Goal: Task Accomplishment & Management: Use online tool/utility

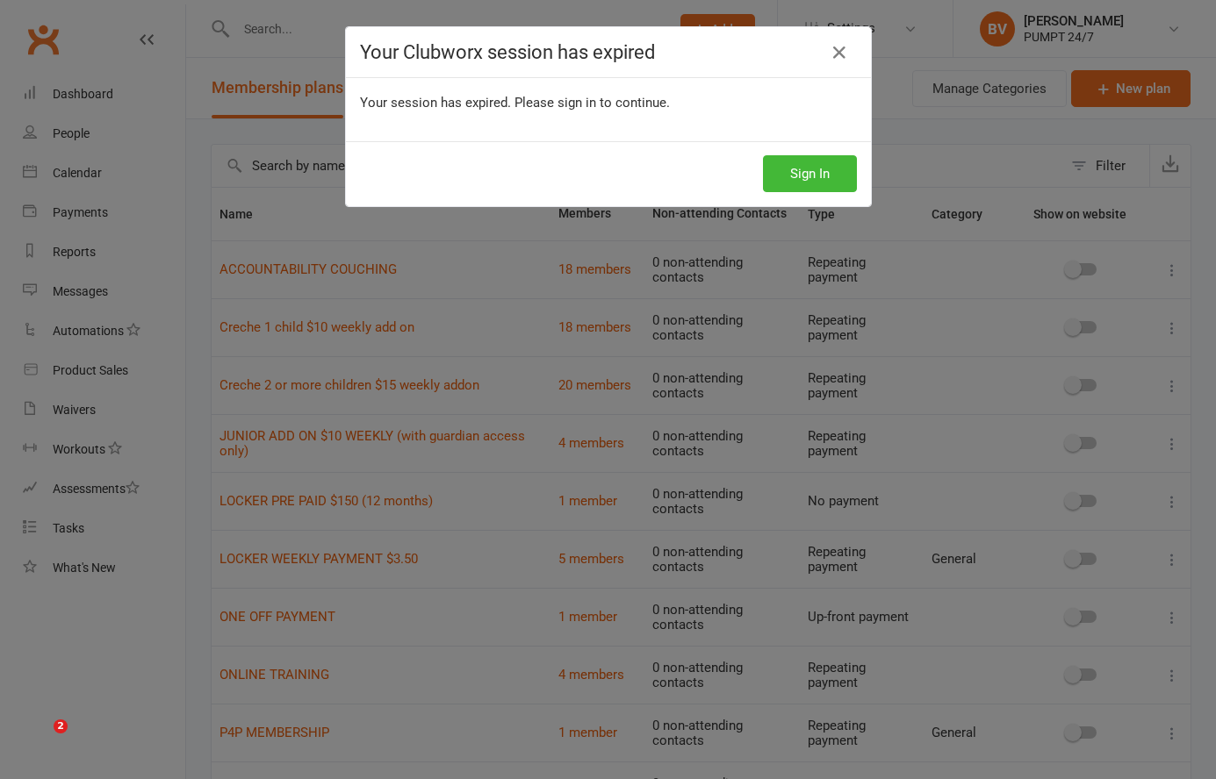
select select "25"
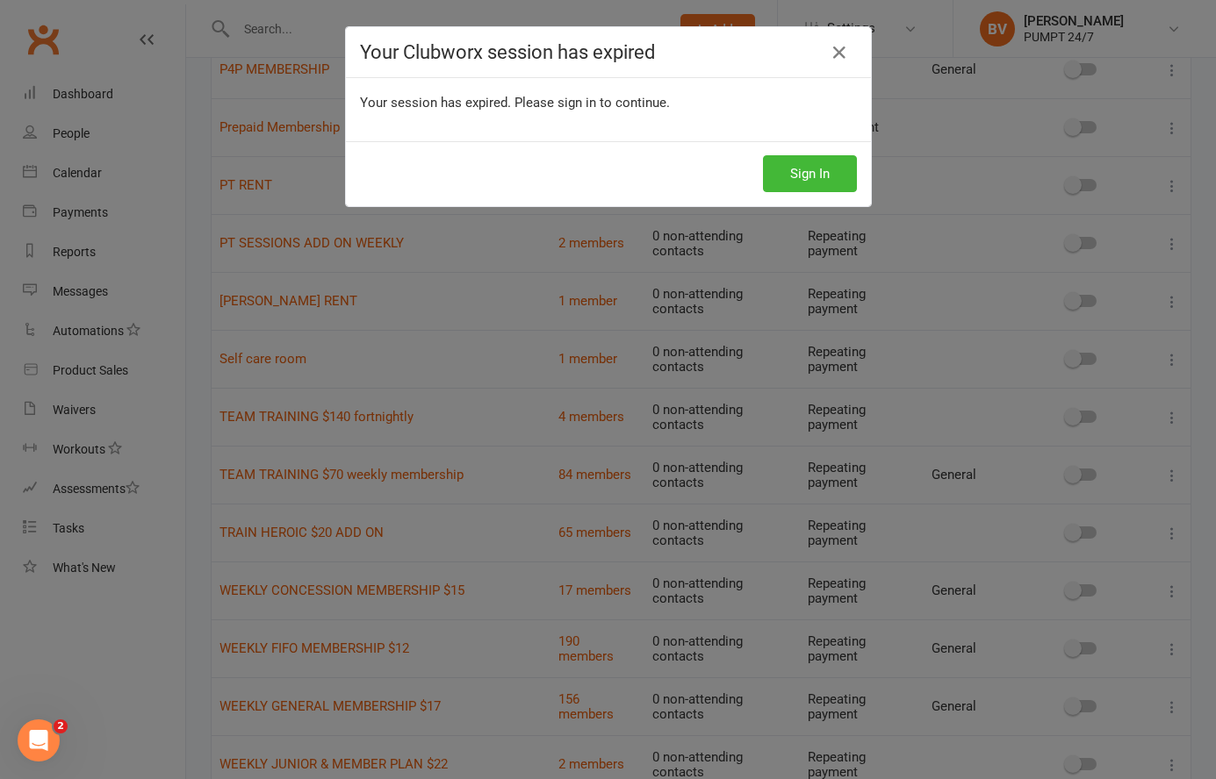
click at [840, 60] on icon at bounding box center [839, 52] width 21 height 21
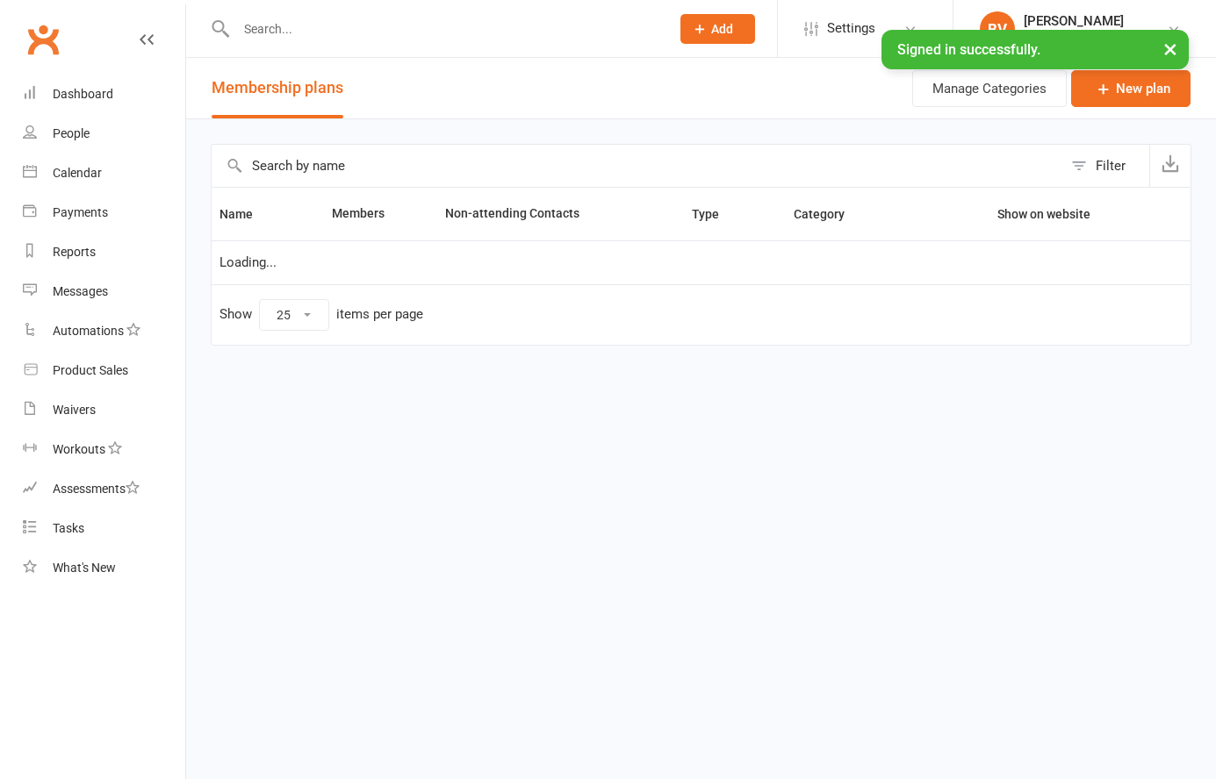
select select "25"
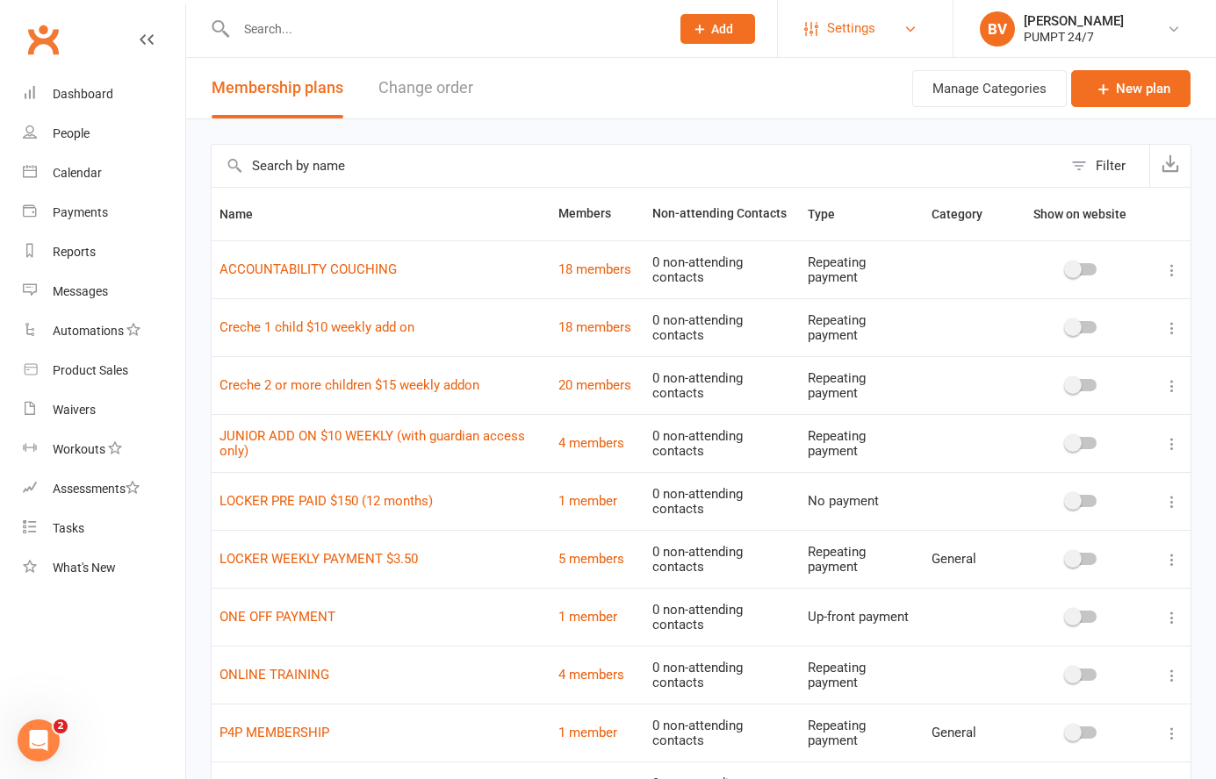
click at [852, 22] on span "Settings" at bounding box center [851, 28] width 48 height 39
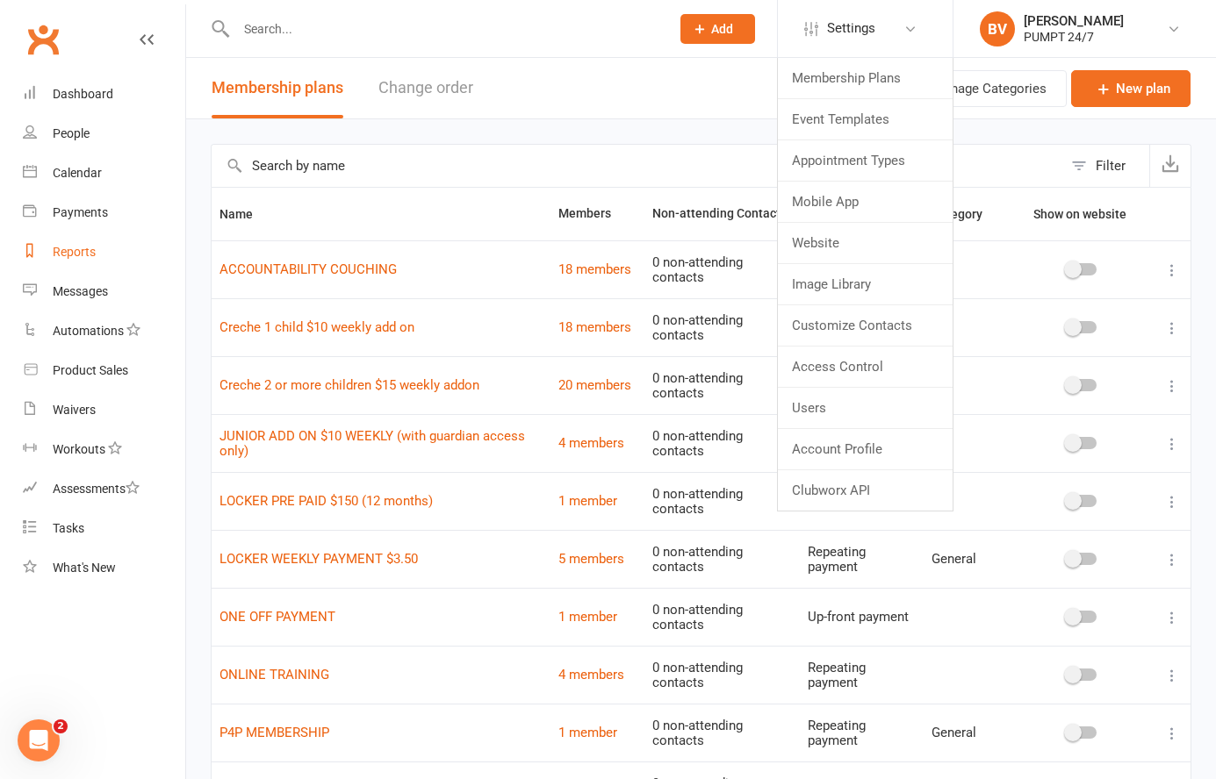
click at [83, 253] on div "Reports" at bounding box center [74, 252] width 43 height 14
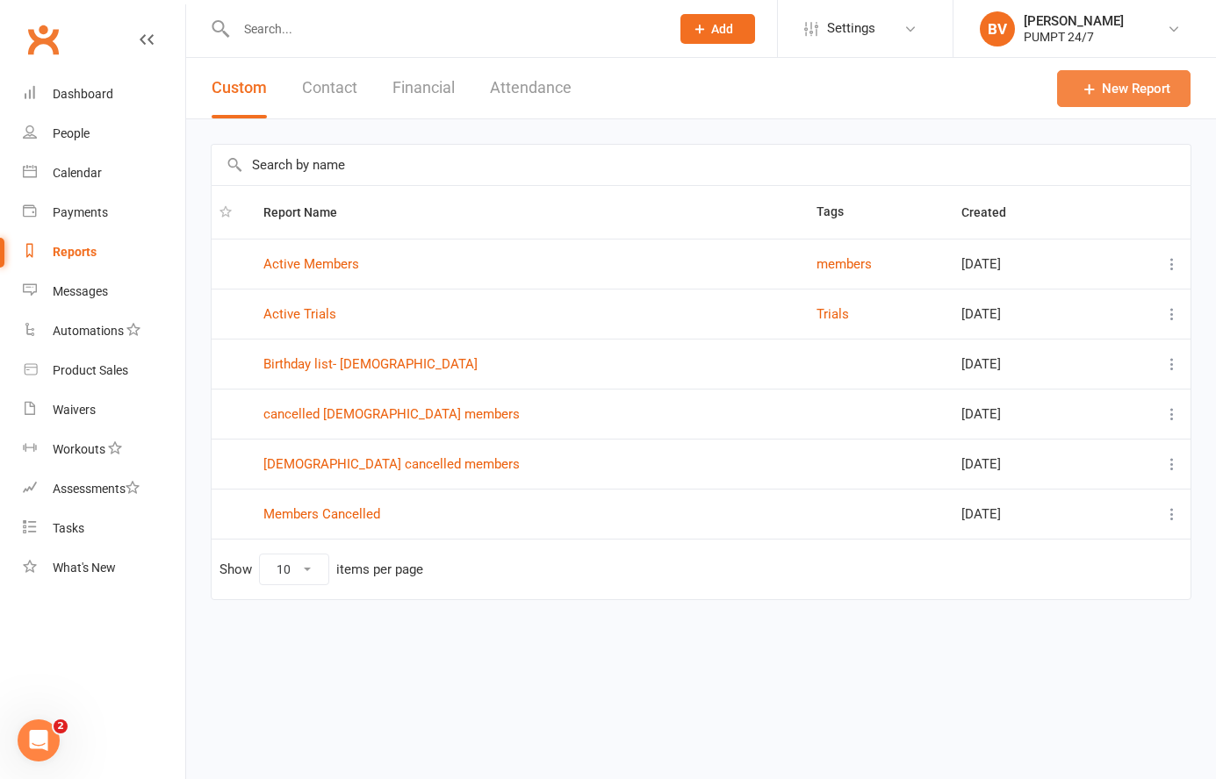
click at [1114, 77] on link "New Report" at bounding box center [1123, 88] width 133 height 37
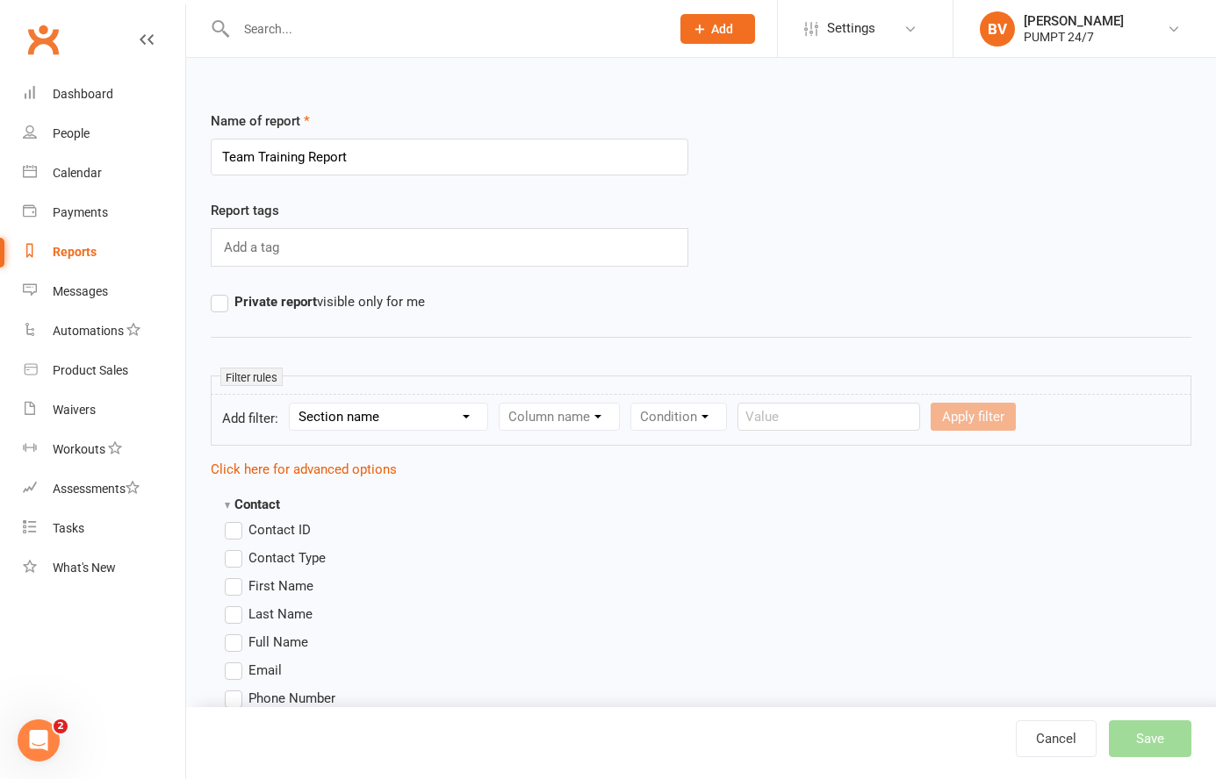
type input "Team Training Report"
click at [267, 253] on input "text" at bounding box center [253, 247] width 62 height 23
click at [314, 269] on div "Report tags Add a tag" at bounding box center [449, 245] width 504 height 91
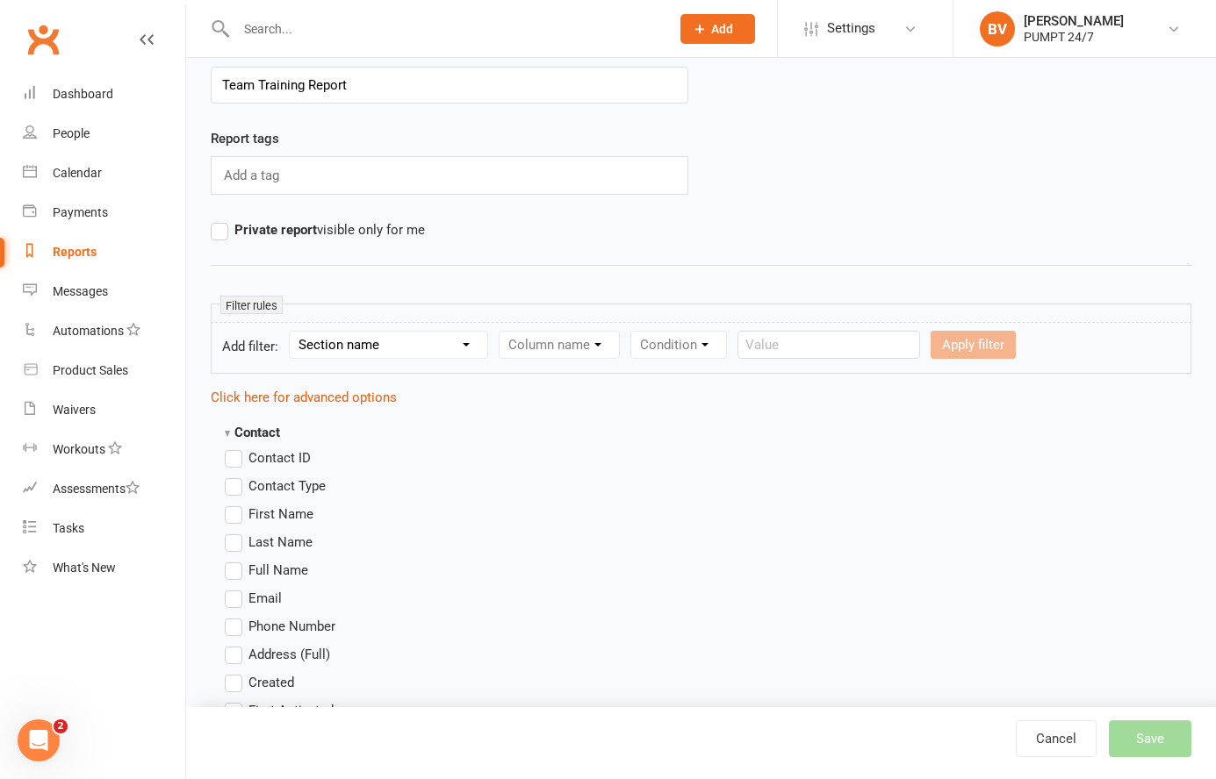
scroll to position [95, 0]
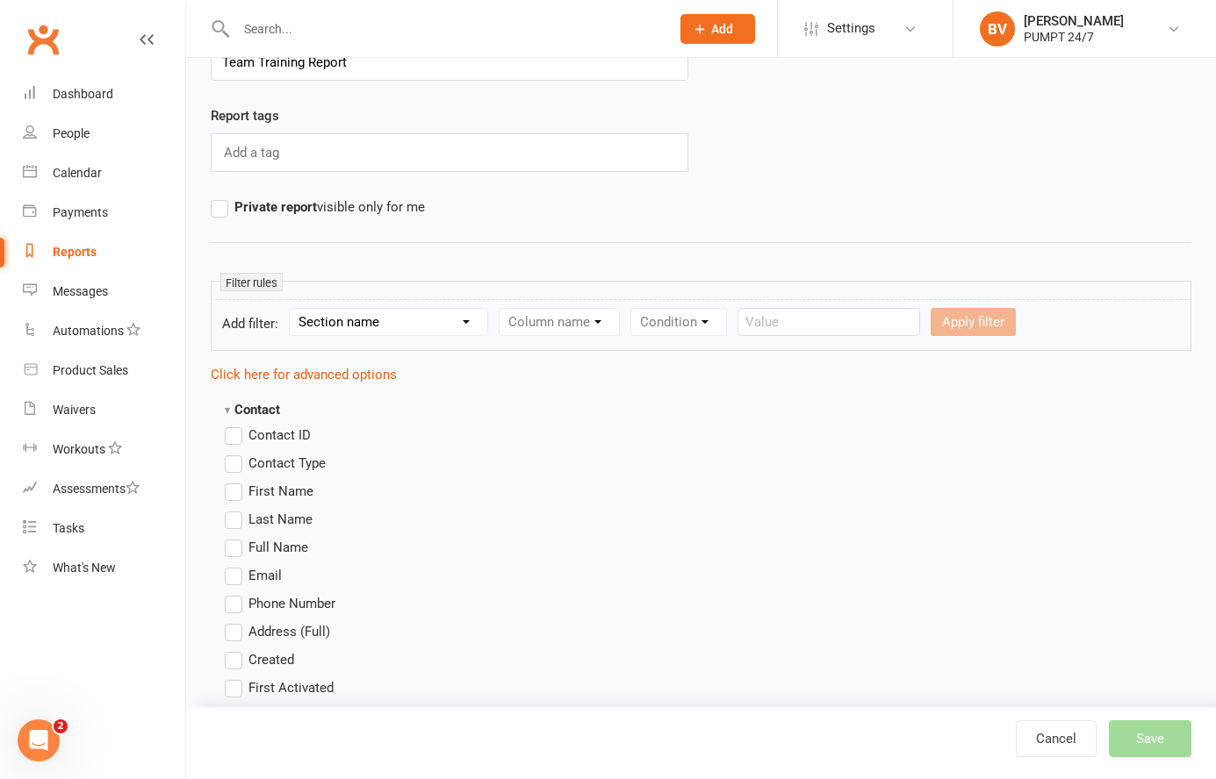
click at [377, 297] on div "Filter rules" at bounding box center [701, 290] width 980 height 19
click at [377, 320] on select "Section name Contact Attendance Aggregate Payment Booking Waitlist Attendees Ca…" at bounding box center [388, 322] width 197 height 26
click at [338, 320] on select "Section name Contact Attendance Aggregate Payment Booking Waitlist Attendees Ca…" at bounding box center [388, 322] width 197 height 26
select select "10"
click at [292, 309] on select "Section name Contact Attendance Aggregate Payment Booking Waitlist Attendees Ca…" at bounding box center [388, 322] width 197 height 26
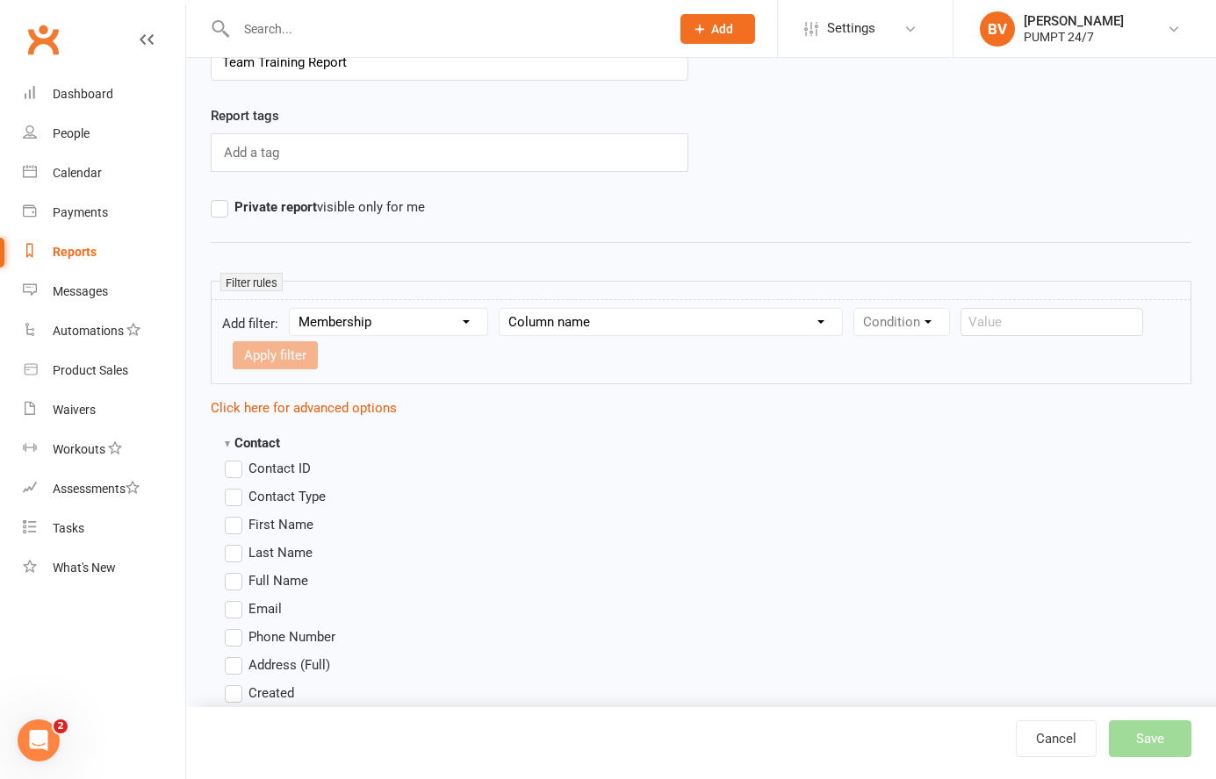
click at [564, 315] on select "Column name Membership ID Membership Name Membership Category Membership Start …" at bounding box center [670, 322] width 342 height 26
select select "1"
click at [500, 309] on select "Column name Membership ID Membership Name Membership Category Membership Start …" at bounding box center [670, 322] width 342 height 26
click at [882, 324] on select "Condition Equals Does not equal Contains Does not contain Is blank or does not …" at bounding box center [955, 322] width 202 height 26
select select "0"
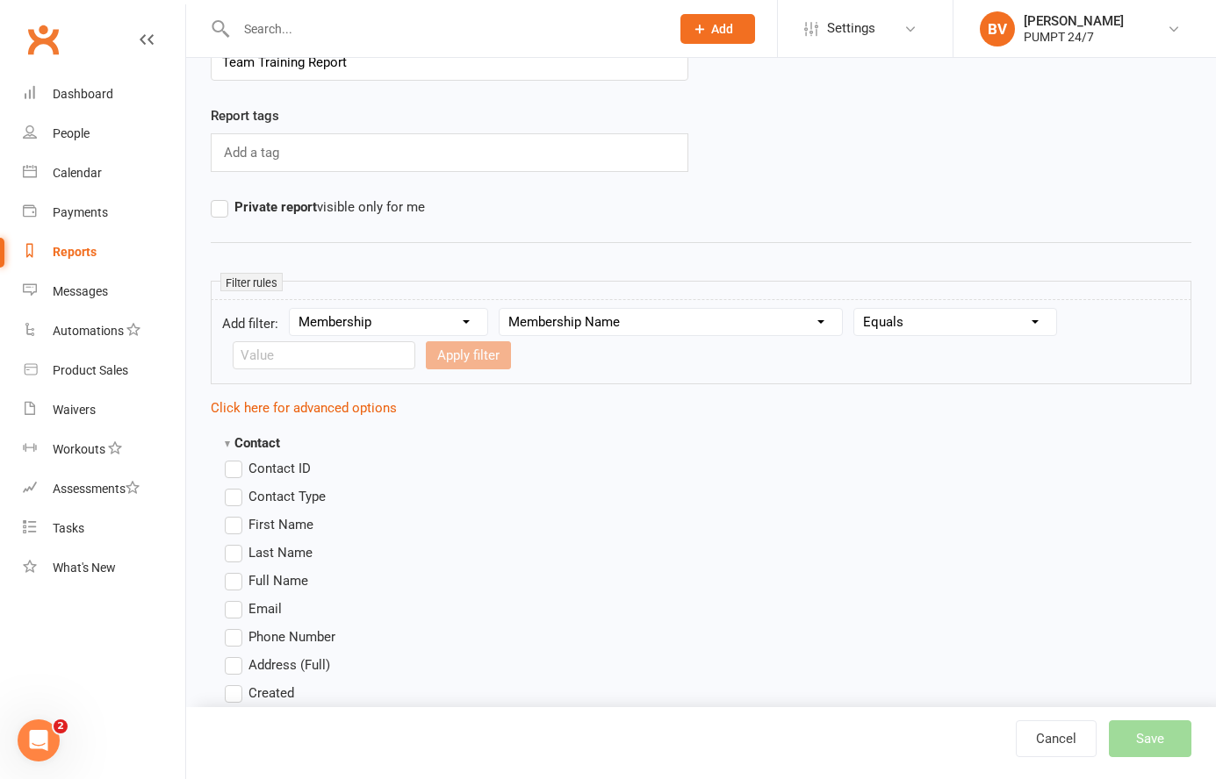
click at [856, 309] on select "Condition Equals Does not equal Contains Does not contain Is blank or does not …" at bounding box center [955, 322] width 202 height 26
click at [808, 368] on form "Add filter: Section name Contact Attendance Aggregate Payment Booking Waitlist …" at bounding box center [701, 341] width 980 height 85
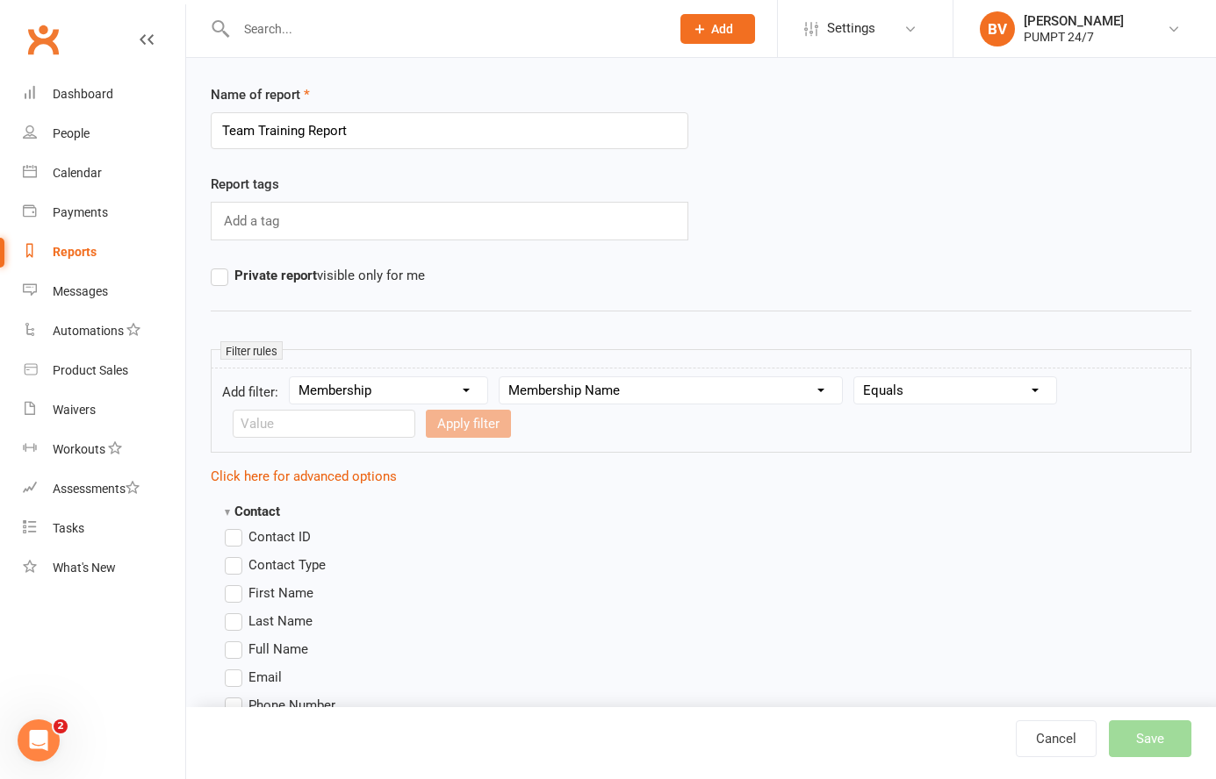
scroll to position [25, 0]
click at [320, 420] on input "text" at bounding box center [324, 426] width 183 height 28
type input "Team Training"
click at [443, 427] on button "Apply filter" at bounding box center [468, 426] width 85 height 28
select select
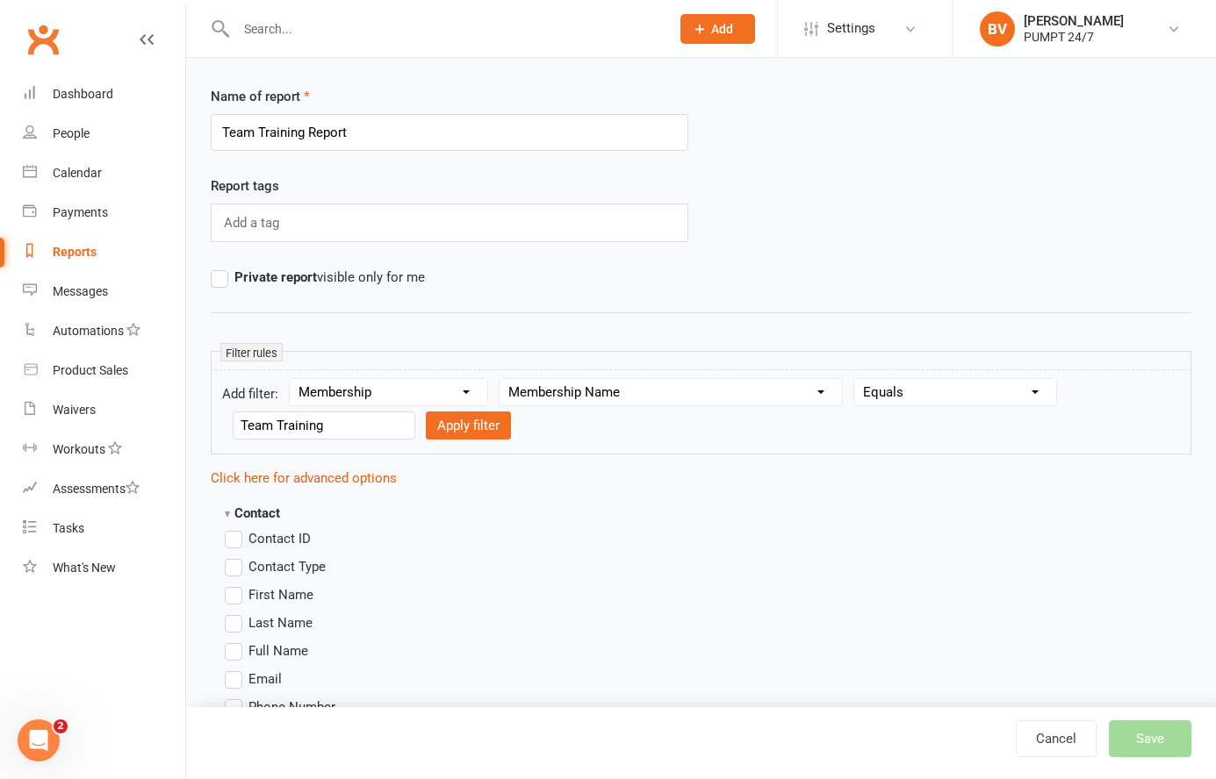
select select
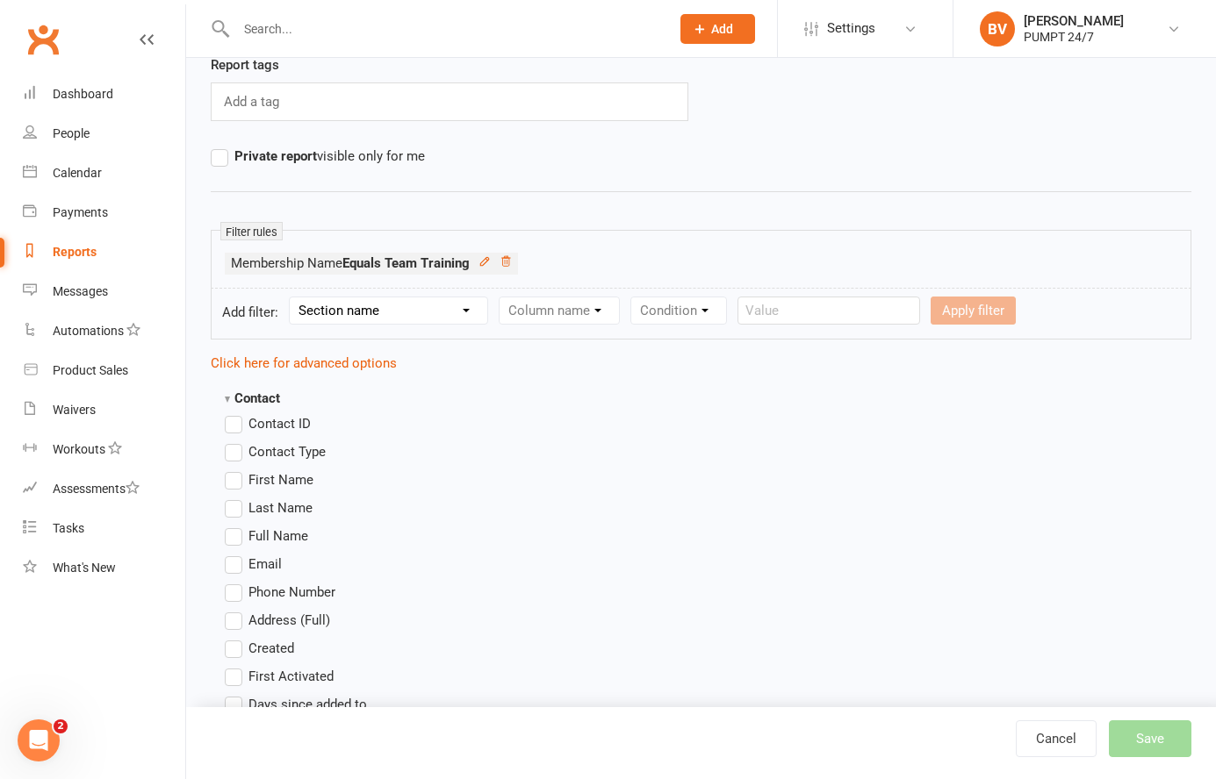
scroll to position [144, 0]
click at [437, 312] on select "Section name Contact Attendance Aggregate Payment Booking Waitlist Attendees Ca…" at bounding box center [388, 312] width 197 height 26
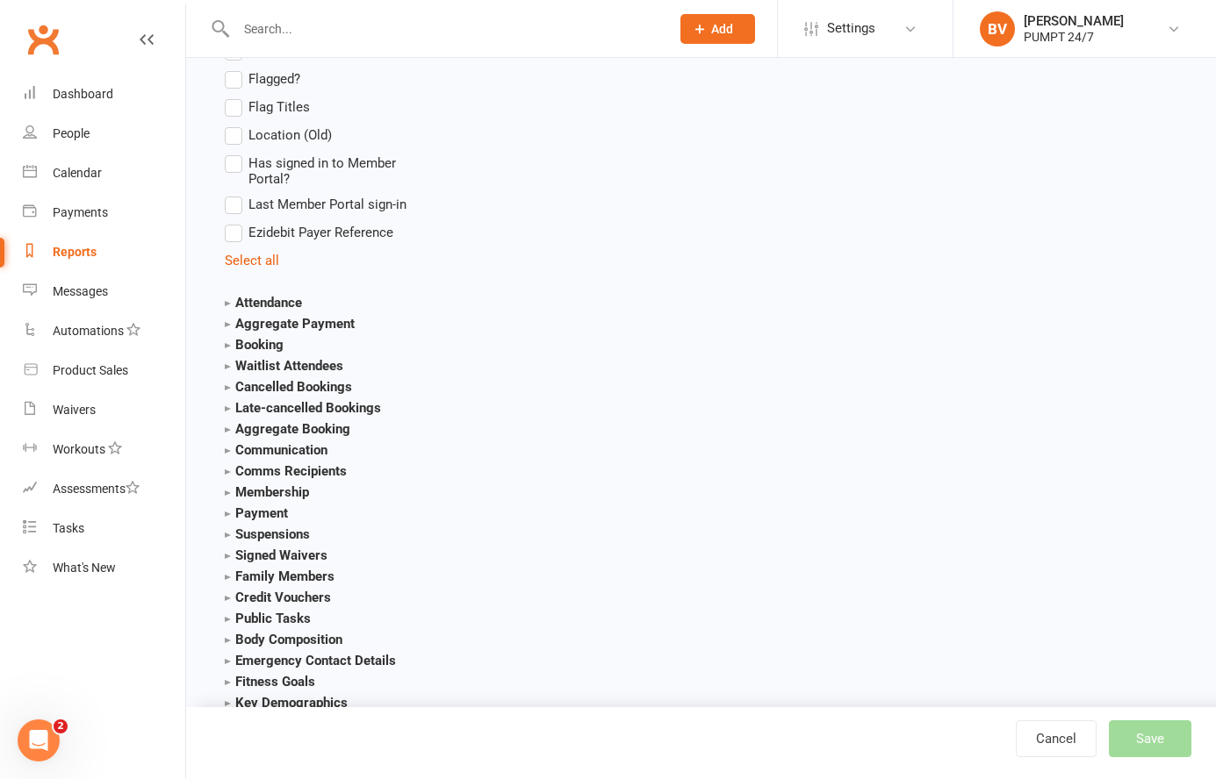
scroll to position [1751, 0]
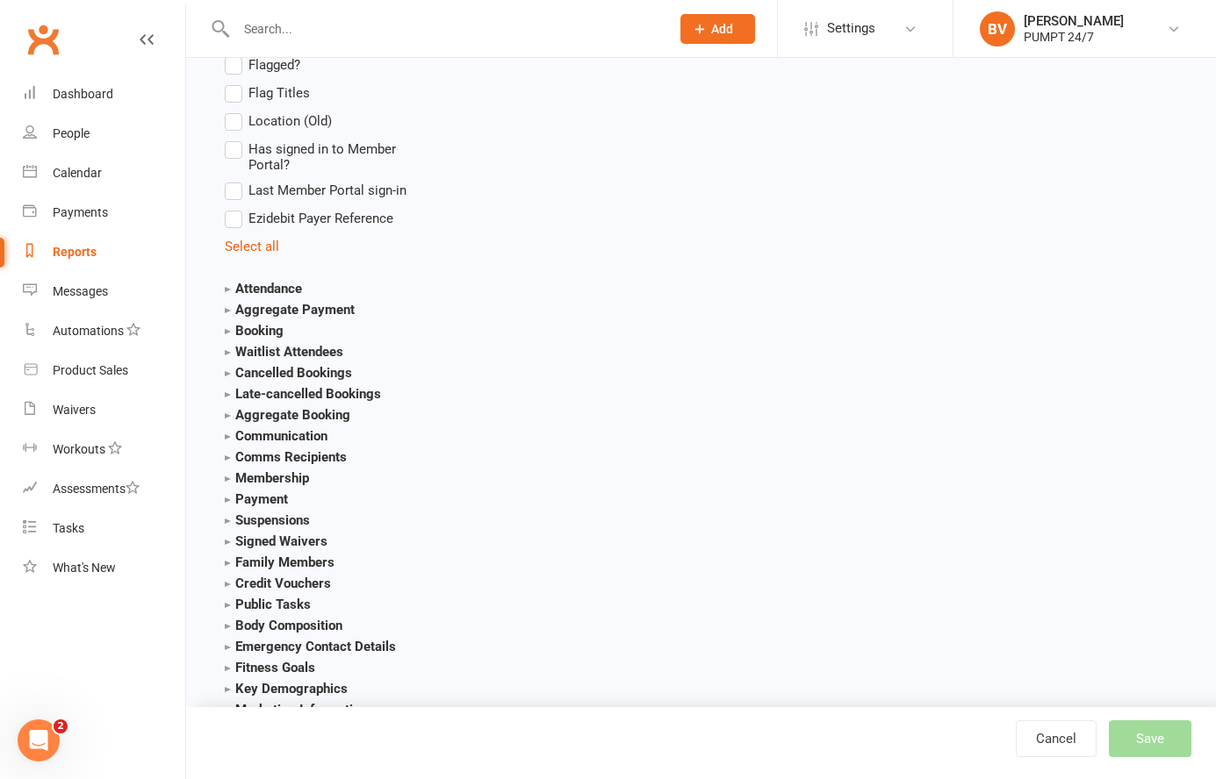
click at [271, 283] on strong "Attendance" at bounding box center [263, 289] width 77 height 16
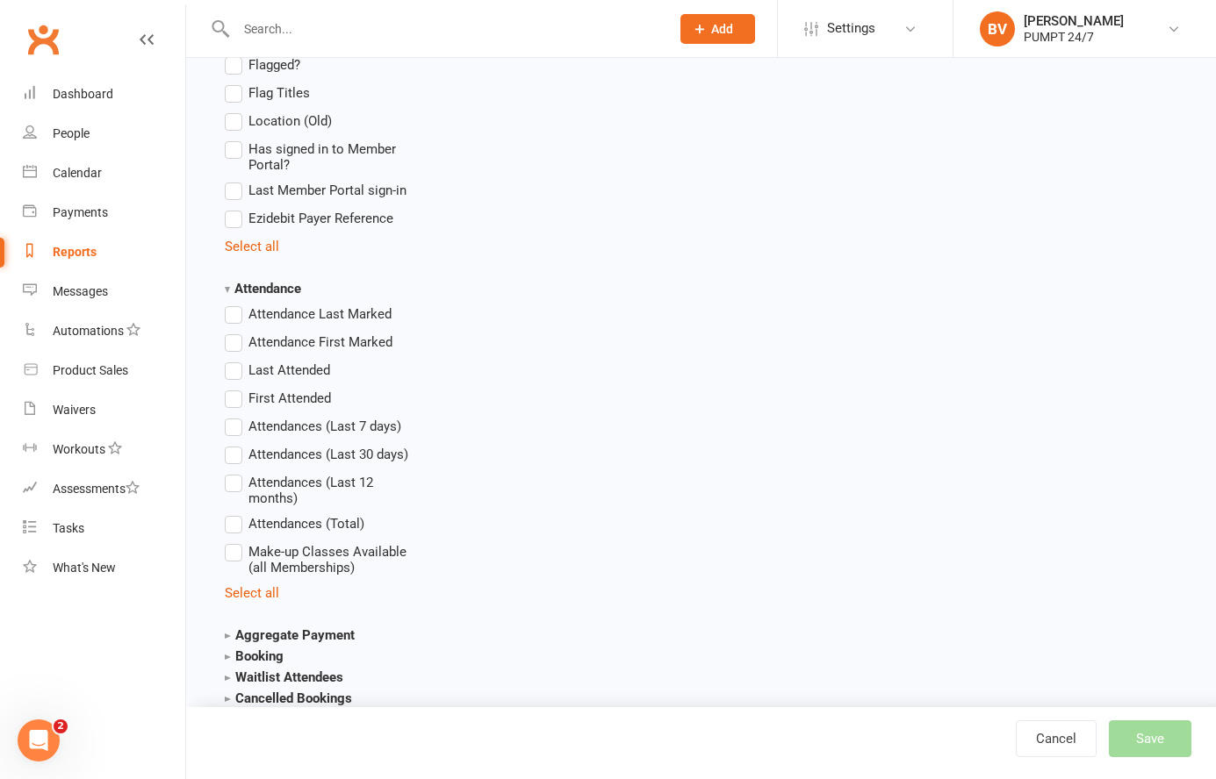
click at [271, 283] on strong "Attendance" at bounding box center [263, 289] width 76 height 16
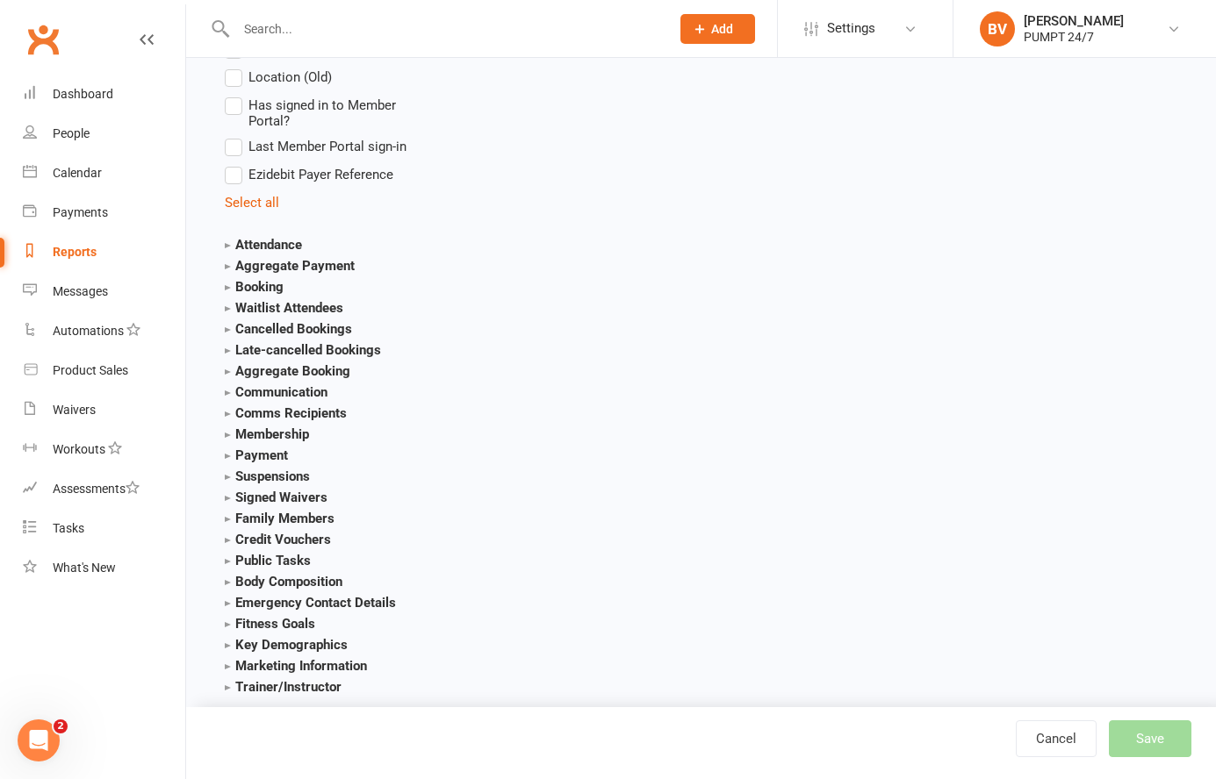
scroll to position [1816, 0]
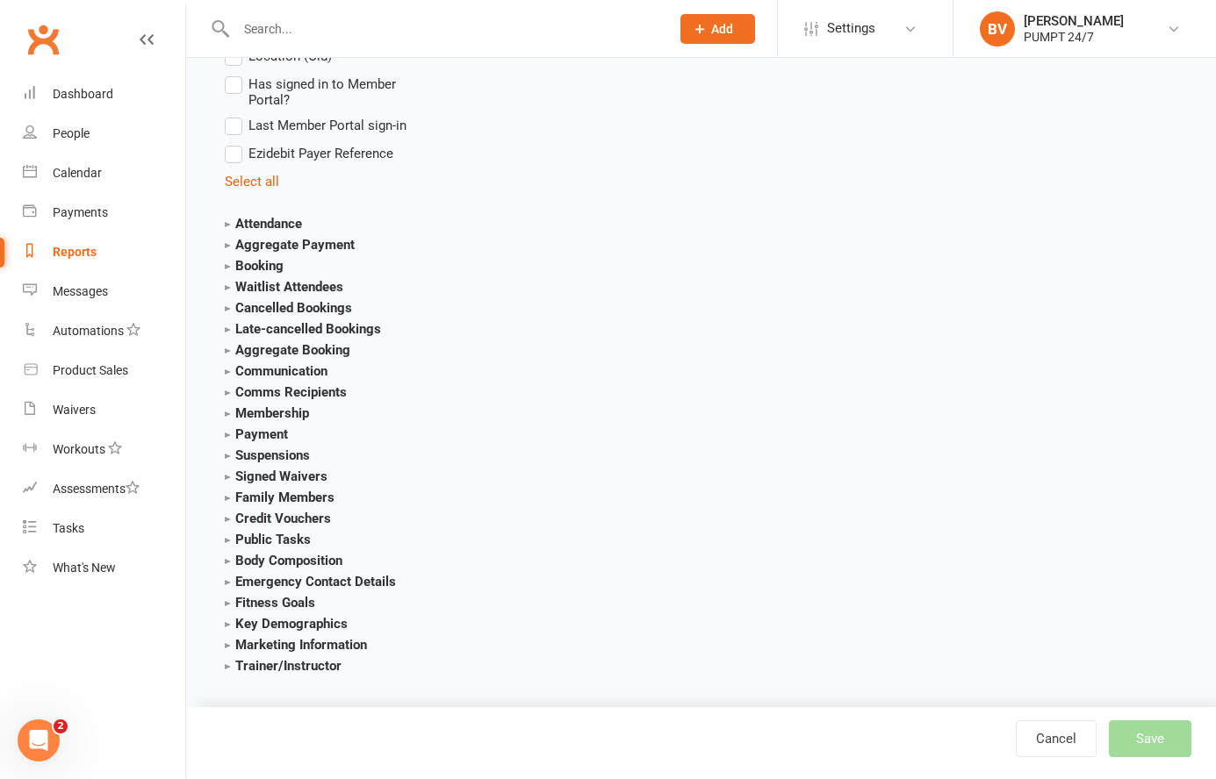
click at [277, 413] on strong "Membership" at bounding box center [267, 414] width 84 height 16
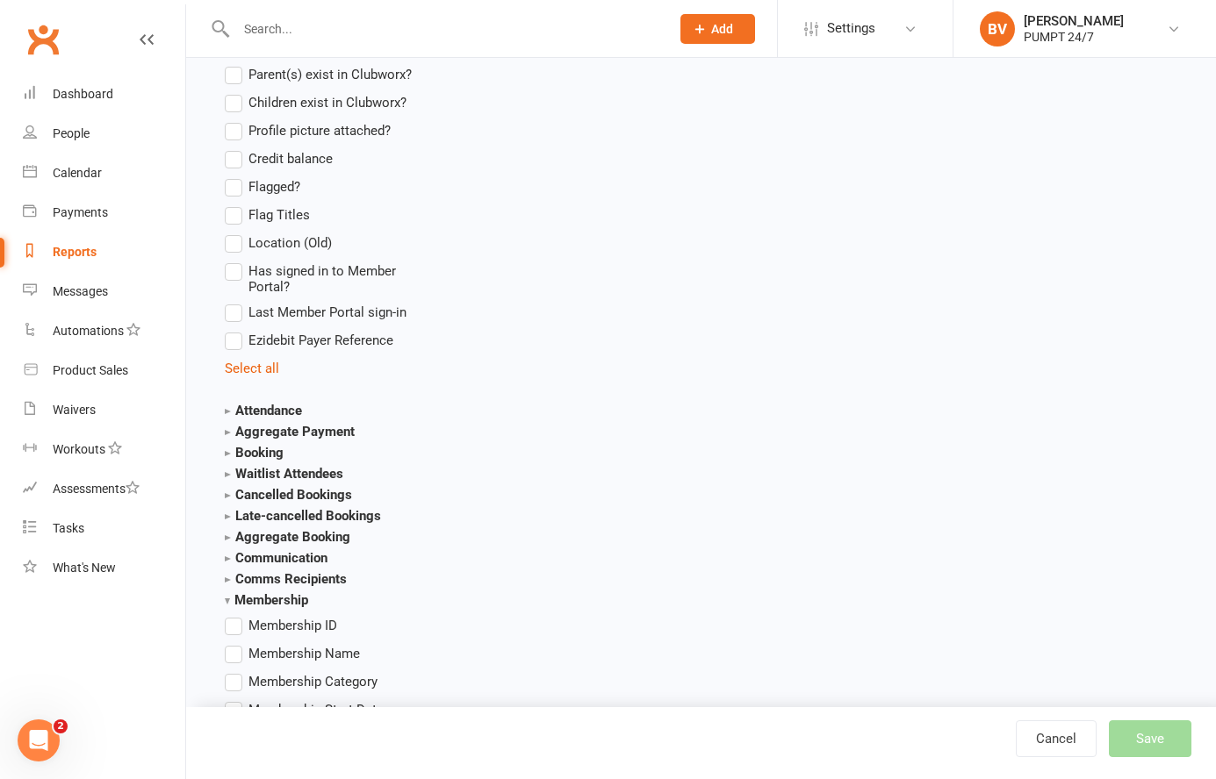
scroll to position [1955, 0]
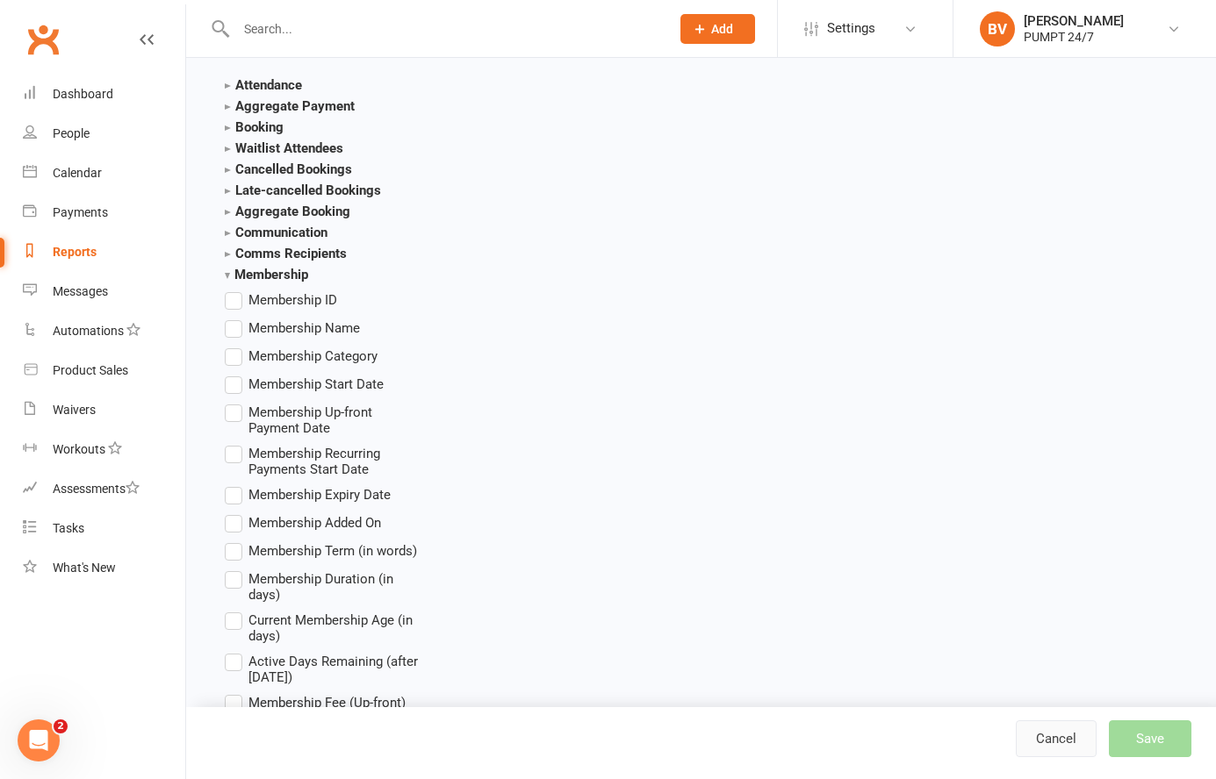
click at [1065, 742] on link "Cancel" at bounding box center [1056, 739] width 81 height 37
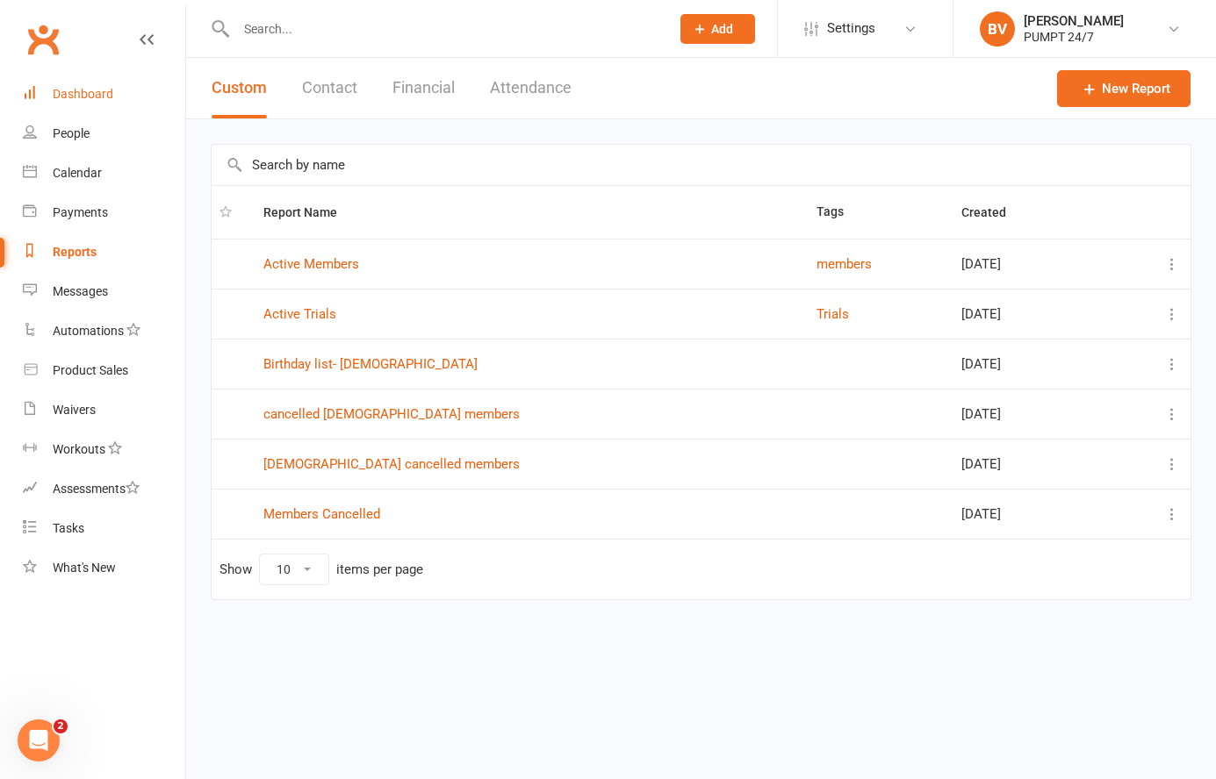
click at [60, 76] on link "Dashboard" at bounding box center [104, 94] width 162 height 39
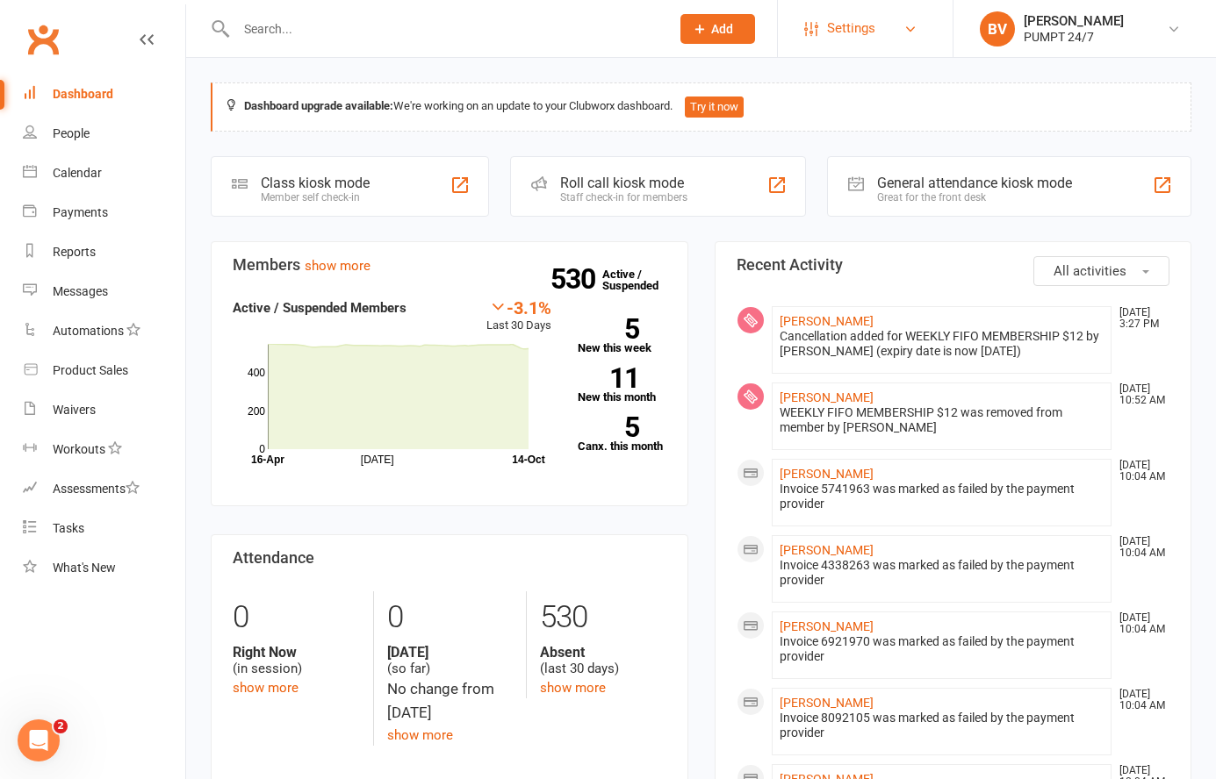
click at [875, 35] on link "Settings" at bounding box center [865, 28] width 122 height 39
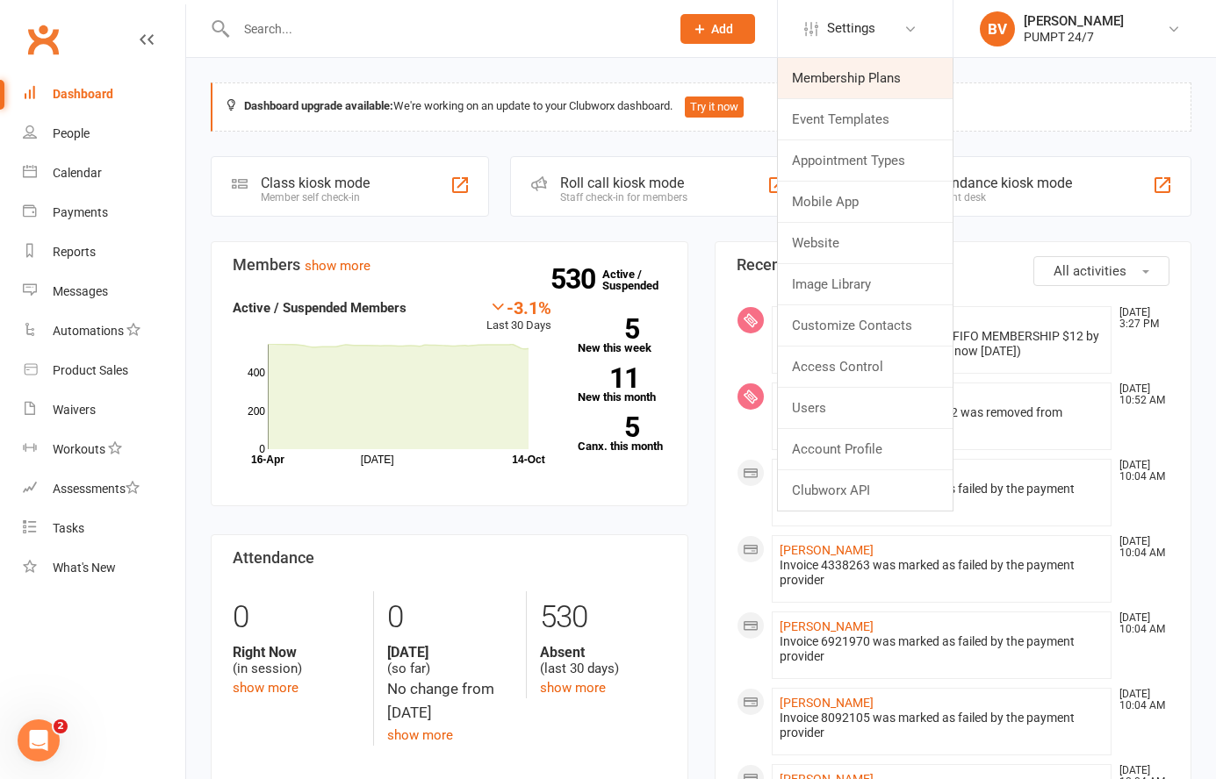
click at [890, 74] on link "Membership Plans" at bounding box center [865, 78] width 175 height 40
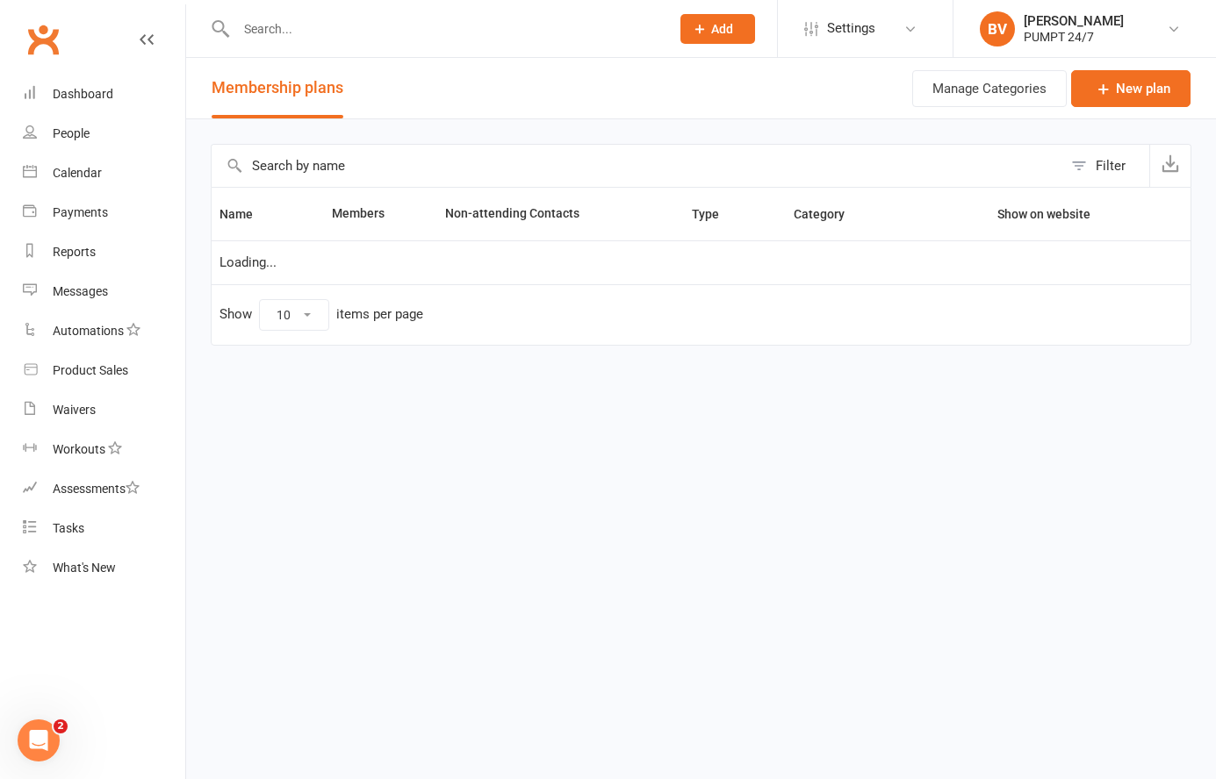
select select "25"
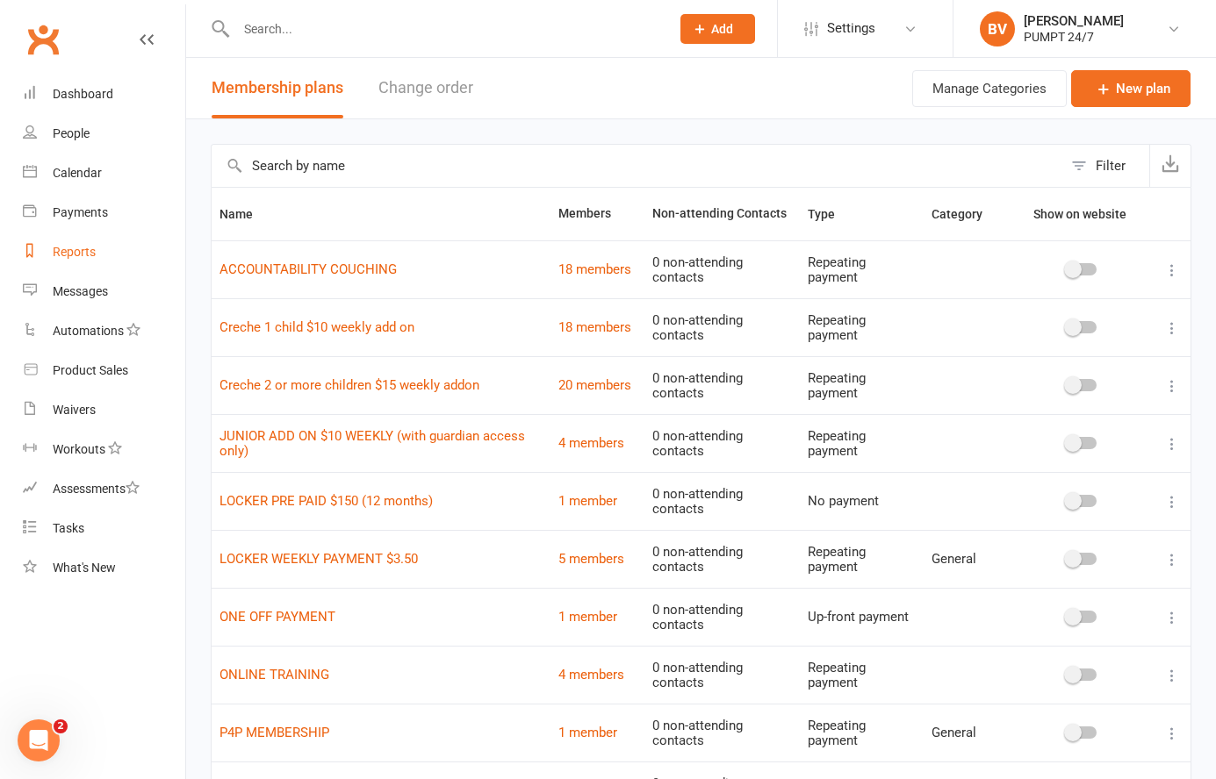
click at [94, 255] on div "Reports" at bounding box center [74, 252] width 43 height 14
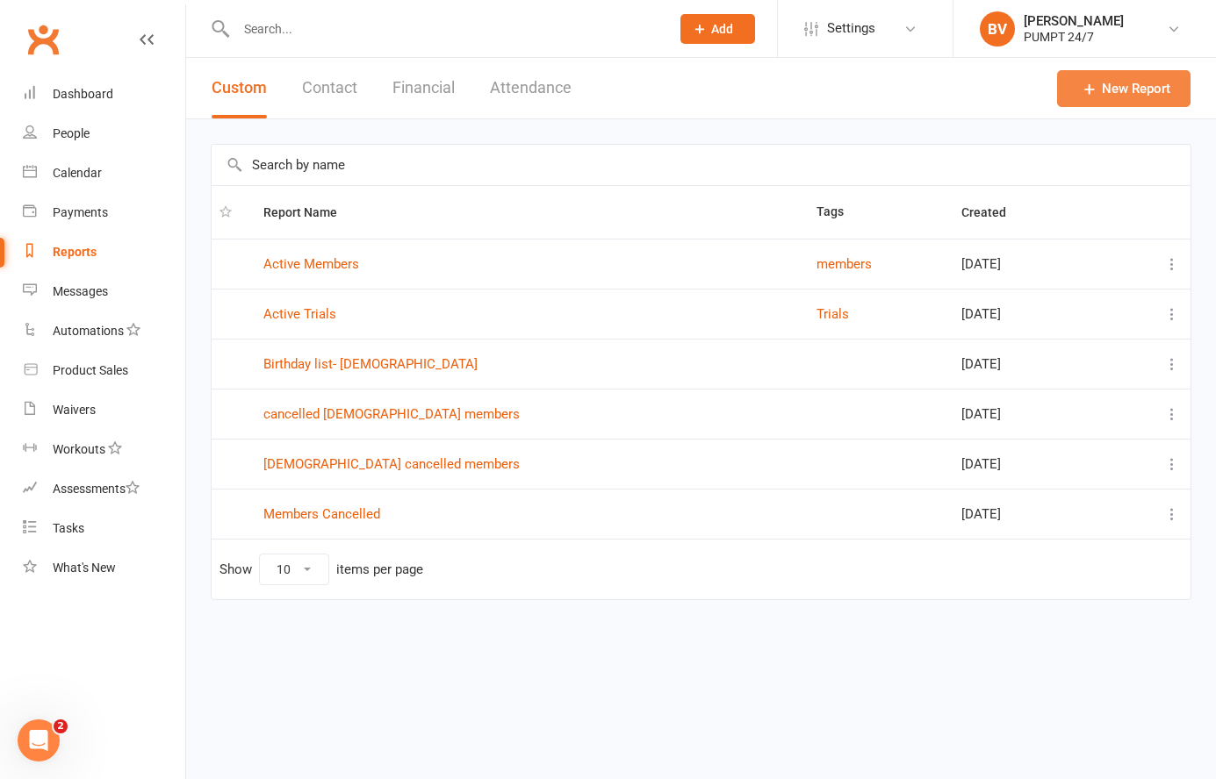
click at [1090, 93] on icon at bounding box center [1090, 89] width 18 height 18
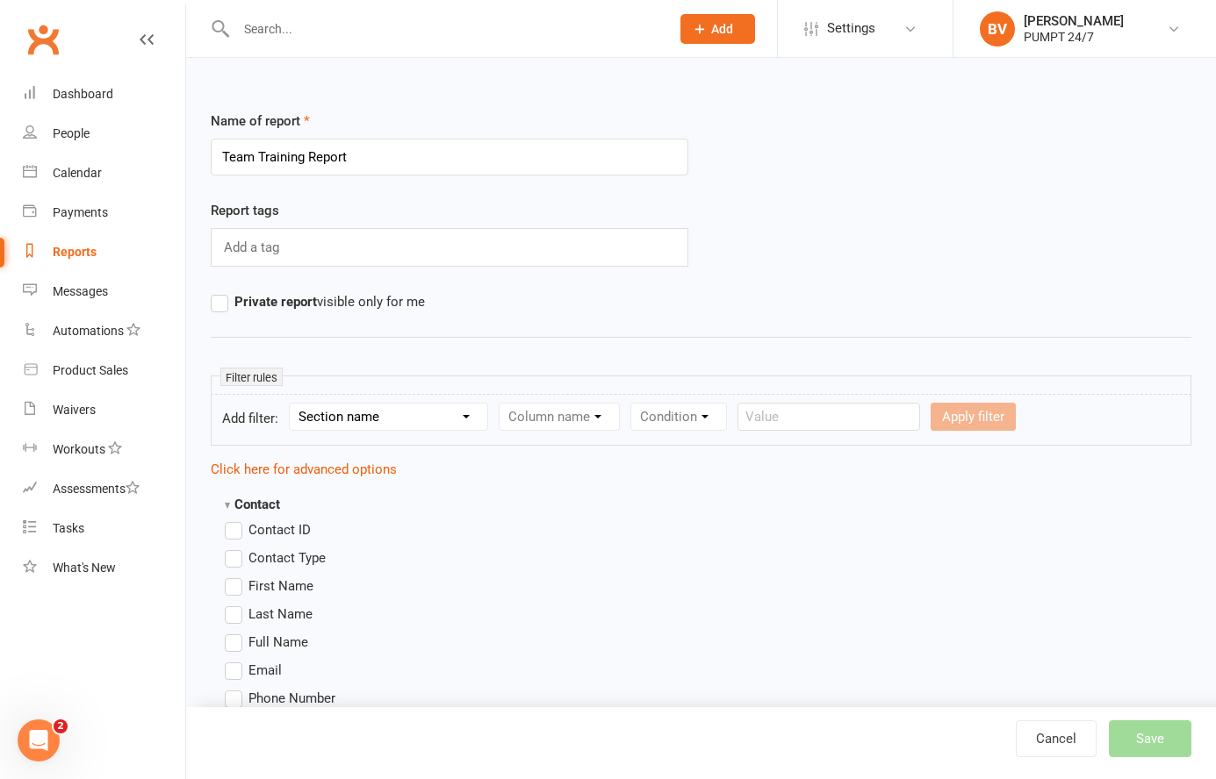
type input "Team Training Report"
click at [271, 255] on input "text" at bounding box center [253, 247] width 62 height 23
click at [355, 410] on select "Section name Contact Attendance Aggregate Payment Booking Waitlist Attendees Ca…" at bounding box center [388, 417] width 197 height 26
select select "10"
click at [292, 404] on select "Section name Contact Attendance Aggregate Payment Booking Waitlist Attendees Ca…" at bounding box center [388, 417] width 197 height 26
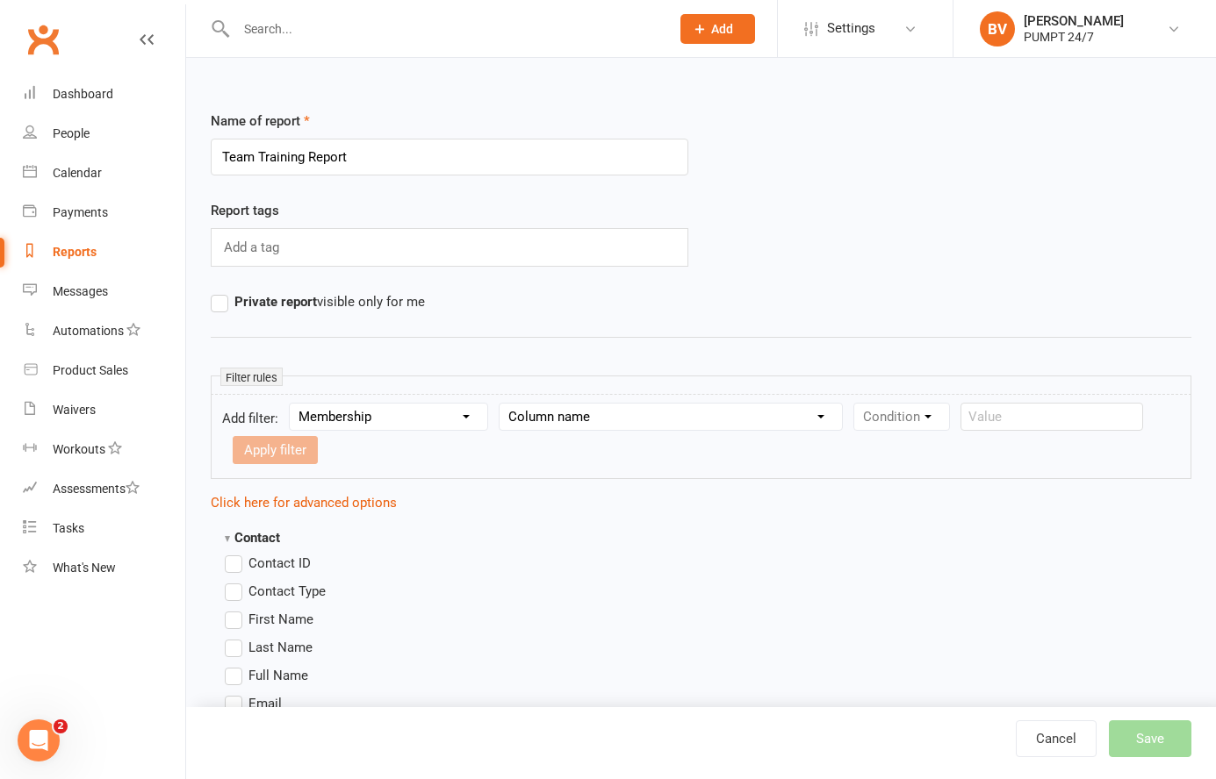
click at [537, 399] on form "Add filter: Section name Contact Attendance Aggregate Payment Booking Waitlist …" at bounding box center [701, 436] width 980 height 85
click at [540, 413] on select "Column name Membership ID Membership Name Membership Category Membership Start …" at bounding box center [670, 417] width 342 height 26
click at [578, 416] on select "Column name Membership ID Membership Name Membership Category Membership Start …" at bounding box center [670, 417] width 342 height 26
select select "1"
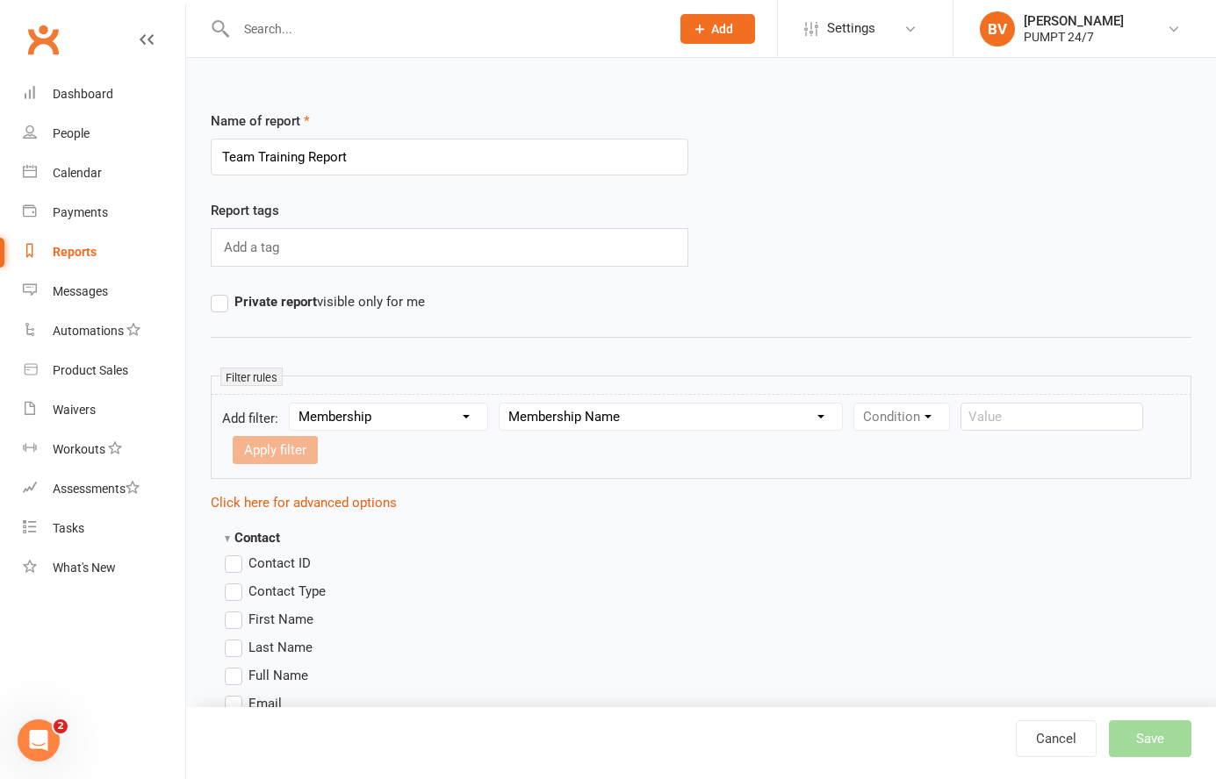
click at [500, 404] on select "Column name Membership ID Membership Name Membership Category Membership Start …" at bounding box center [670, 417] width 342 height 26
click at [625, 427] on select "Column name Membership ID Membership Name Membership Category Membership Start …" at bounding box center [670, 417] width 342 height 26
click at [925, 417] on select "Condition Equals Does not equal Contains Does not contain Is blank or does not …" at bounding box center [955, 417] width 202 height 26
select select "2"
click at [856, 404] on select "Condition Equals Does not equal Contains Does not contain Is blank or does not …" at bounding box center [955, 417] width 202 height 26
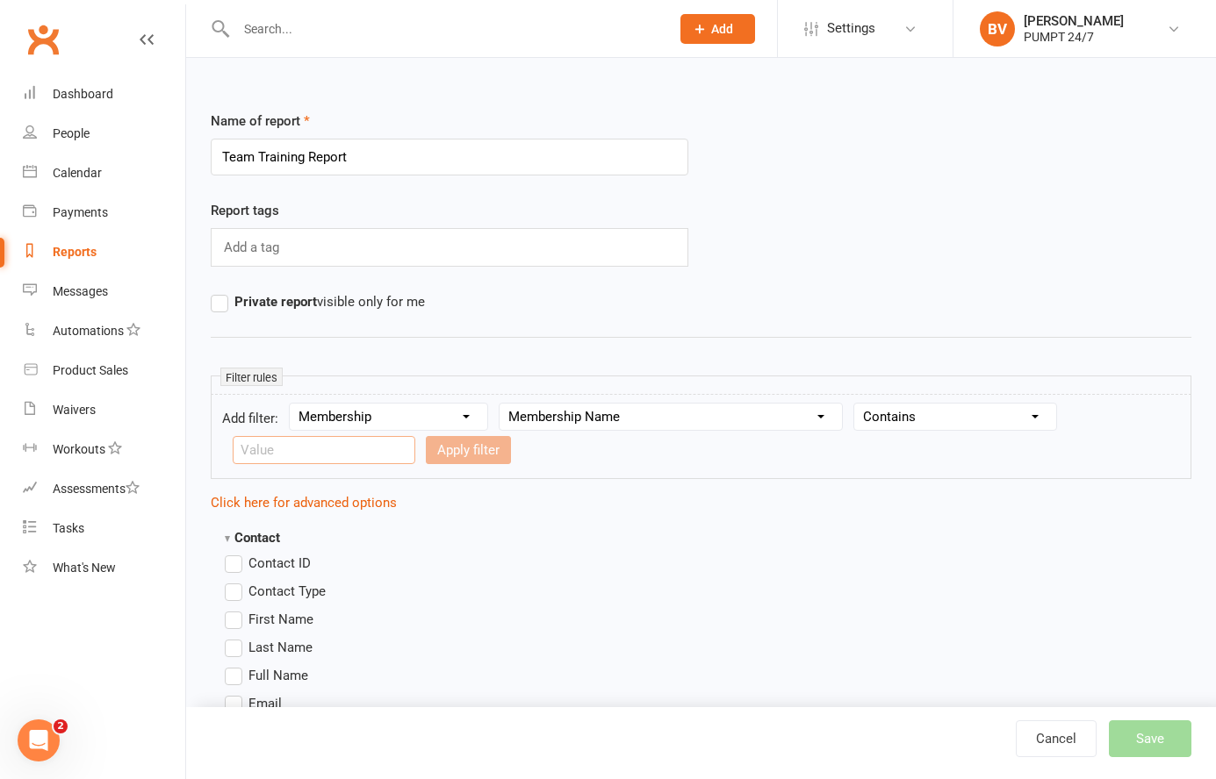
click at [290, 448] on input "text" at bounding box center [324, 450] width 183 height 28
click at [272, 449] on input "TeamTraining" at bounding box center [324, 450] width 183 height 28
type input "Team Training"
click at [457, 449] on button "Apply filter" at bounding box center [468, 450] width 85 height 28
select select
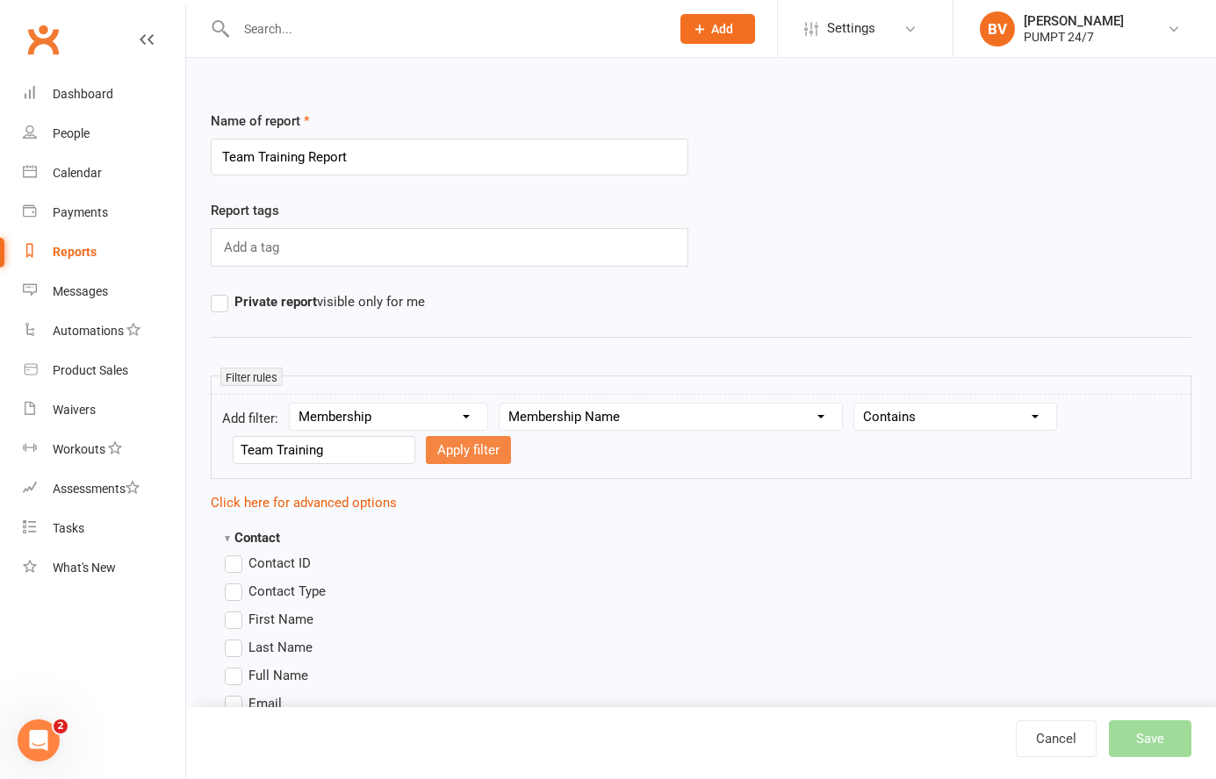
select select
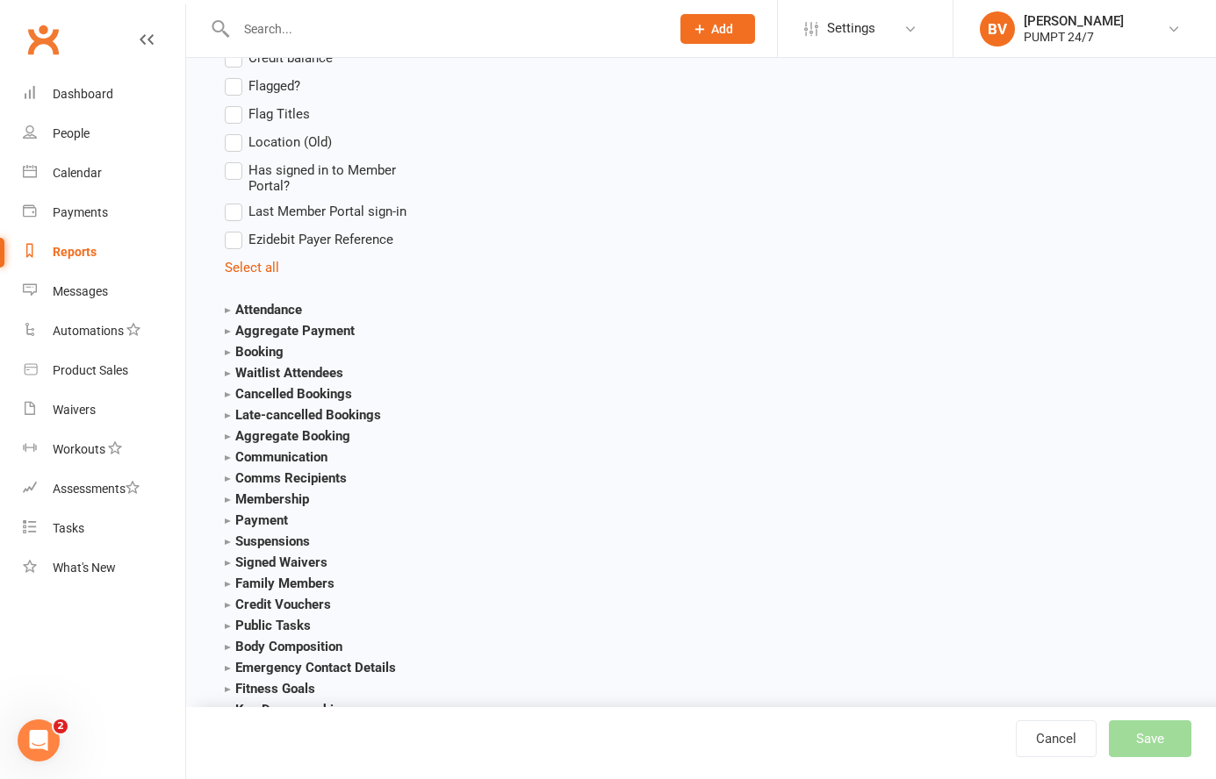
scroll to position [1816, 0]
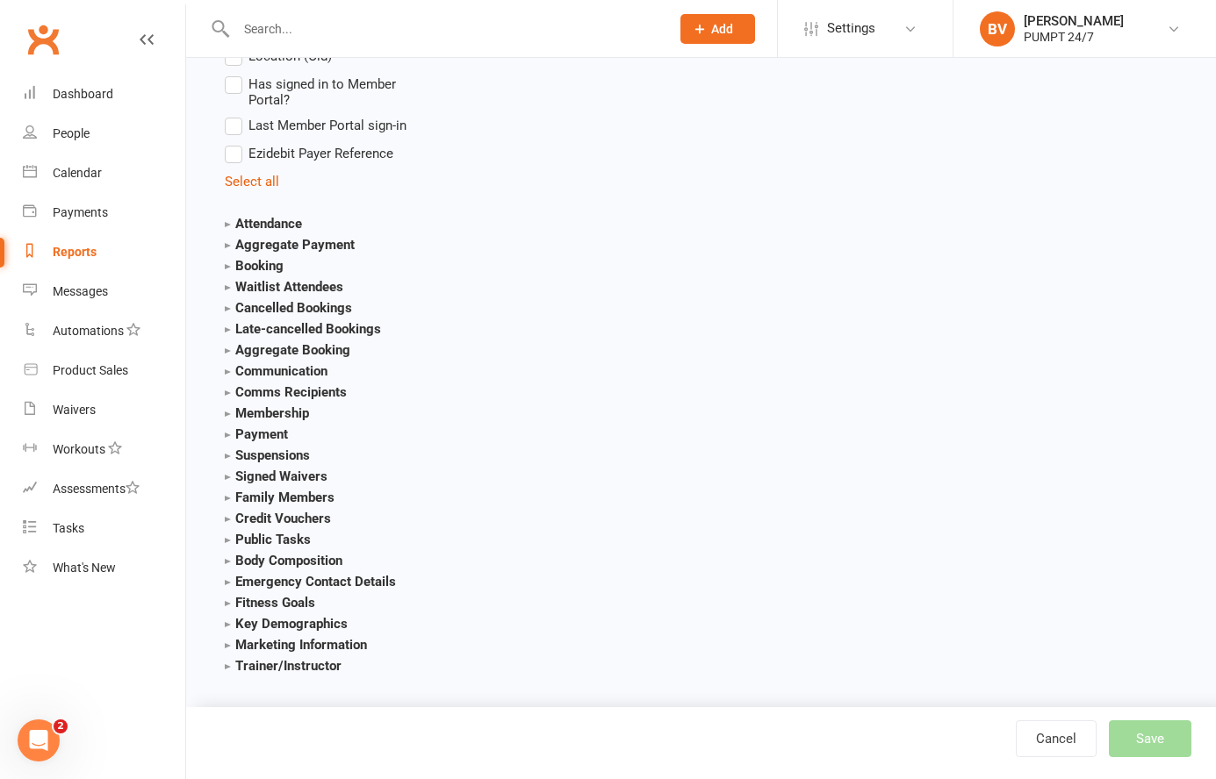
click at [291, 410] on strong "Membership" at bounding box center [267, 414] width 84 height 16
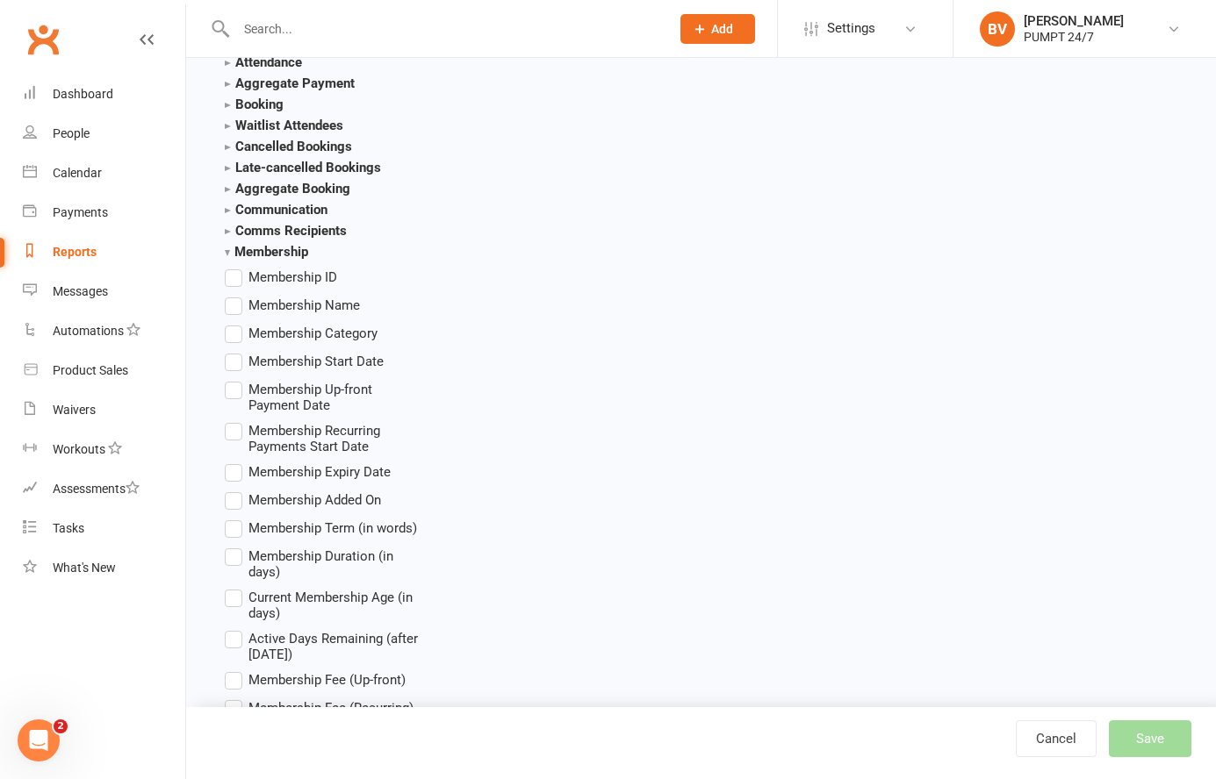
click at [282, 245] on strong "Membership" at bounding box center [266, 252] width 83 height 16
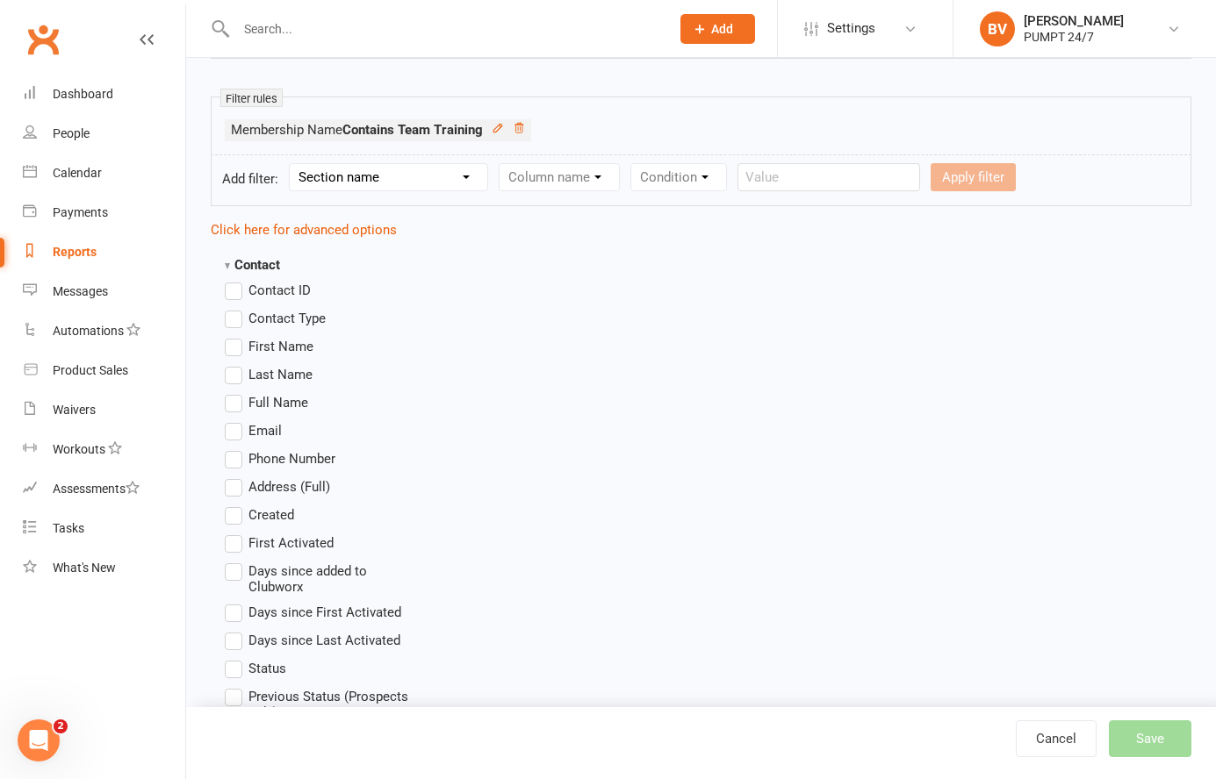
scroll to position [0, 0]
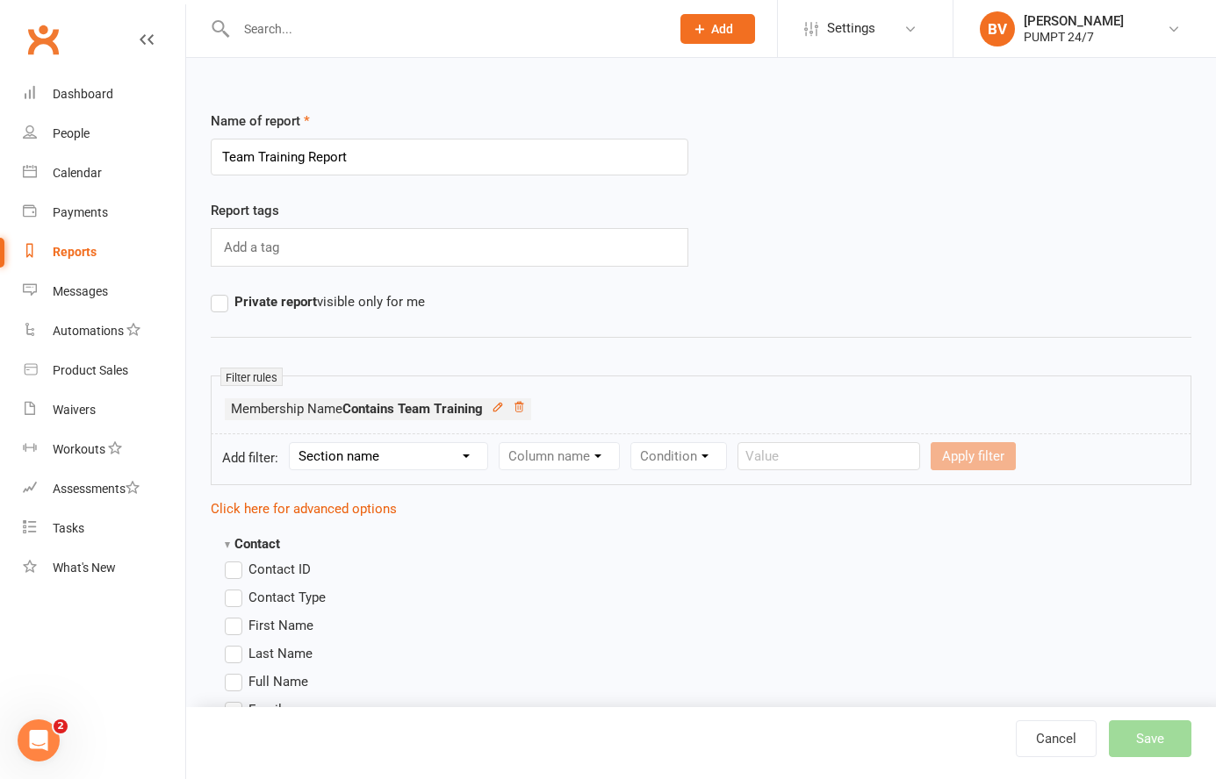
click at [285, 248] on div "Add a tag" at bounding box center [450, 247] width 478 height 39
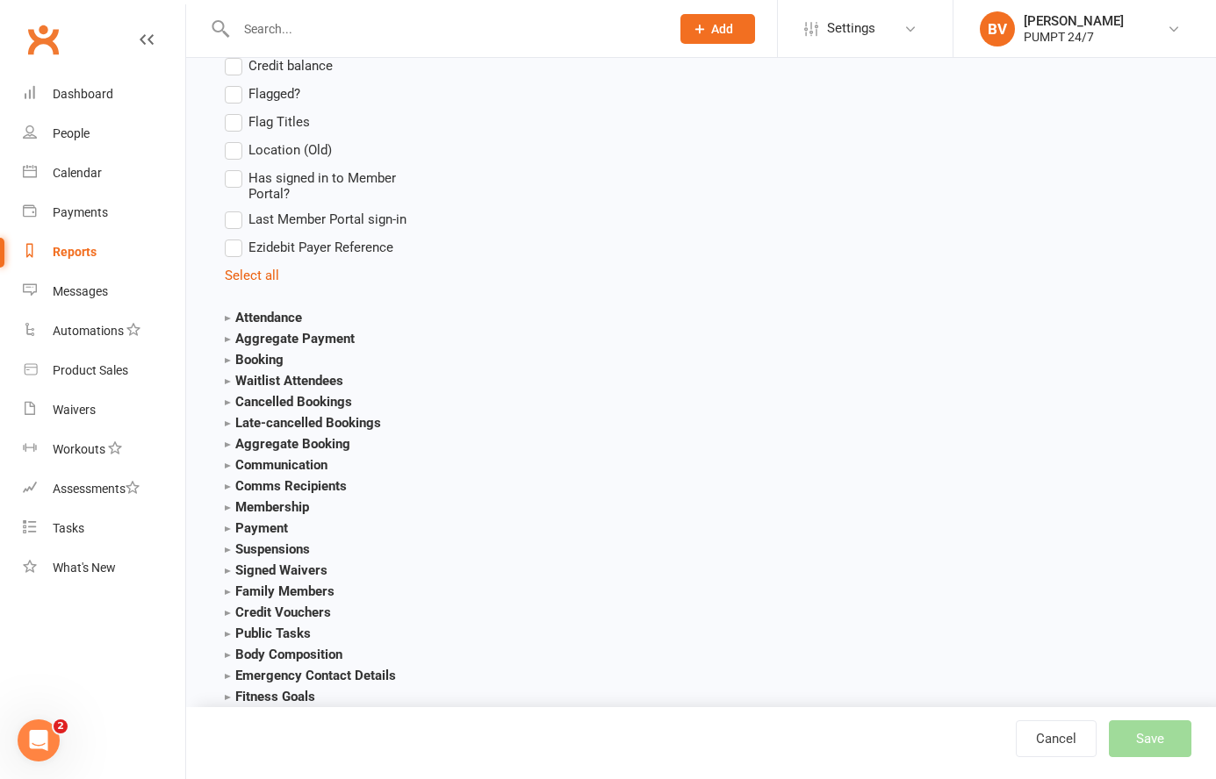
scroll to position [1816, 0]
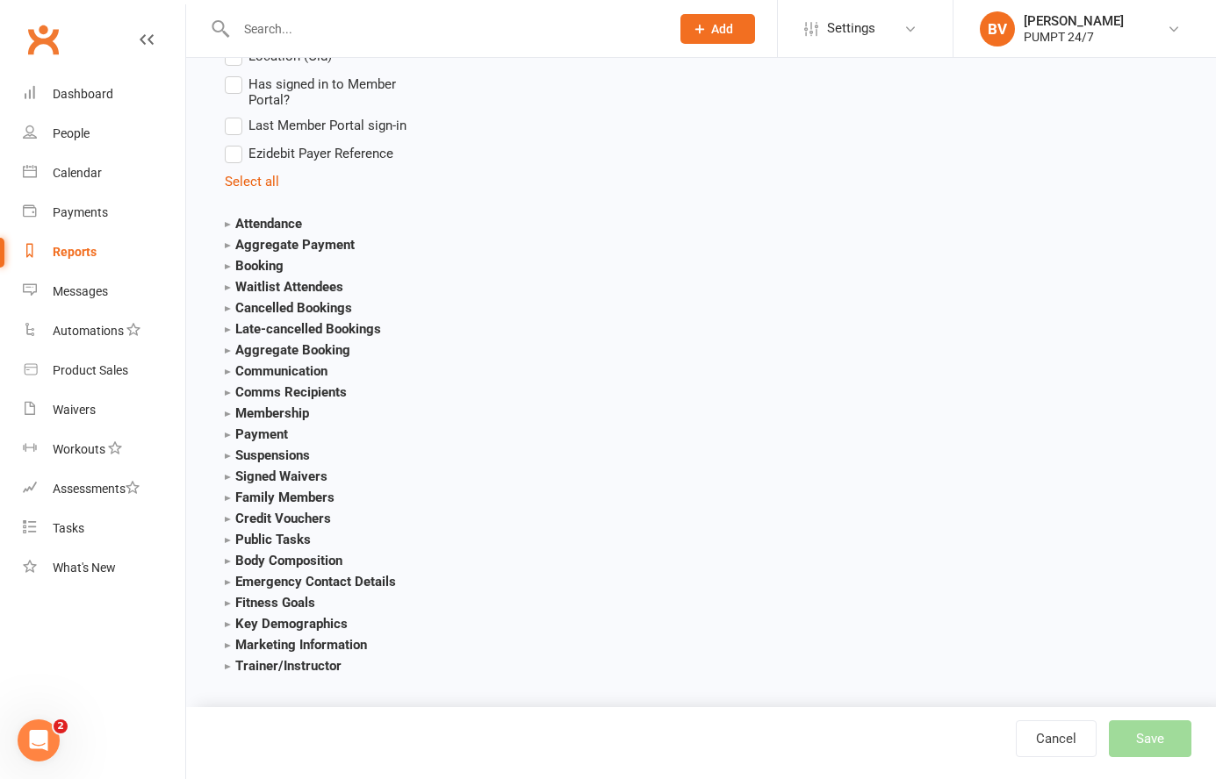
click at [281, 408] on strong "Membership" at bounding box center [267, 414] width 84 height 16
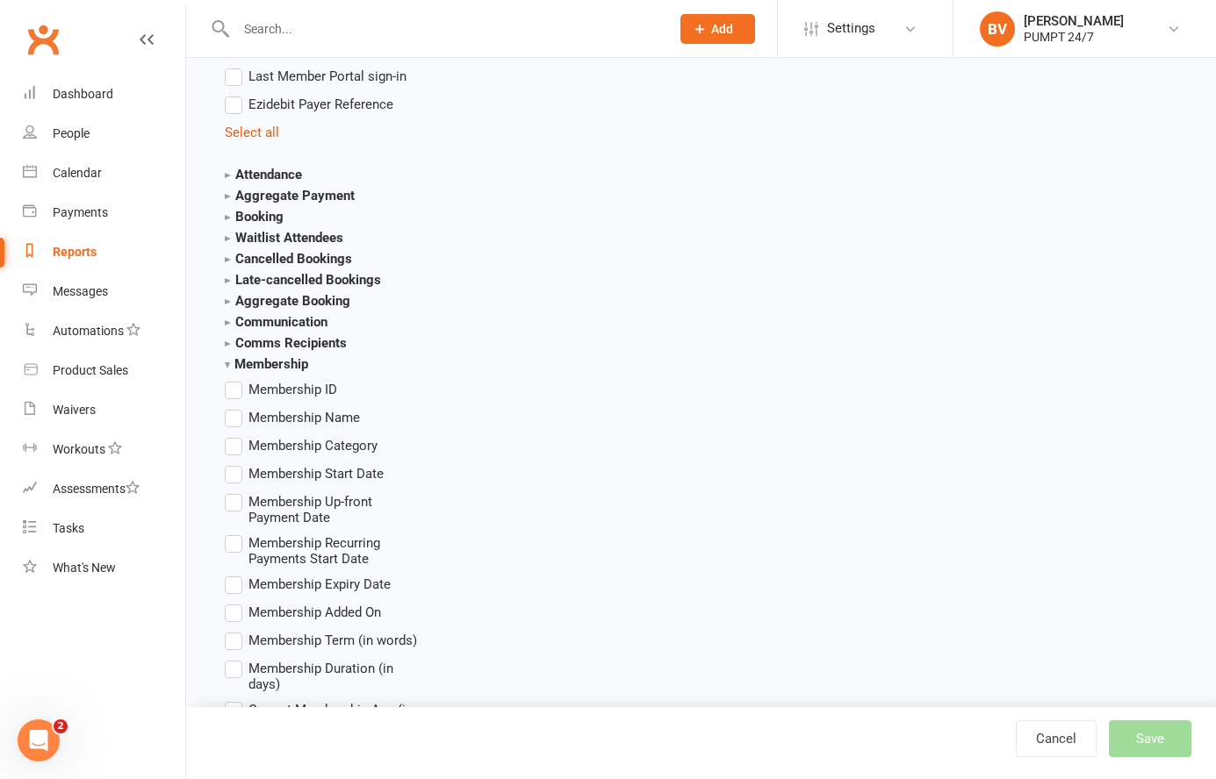
scroll to position [1881, 0]
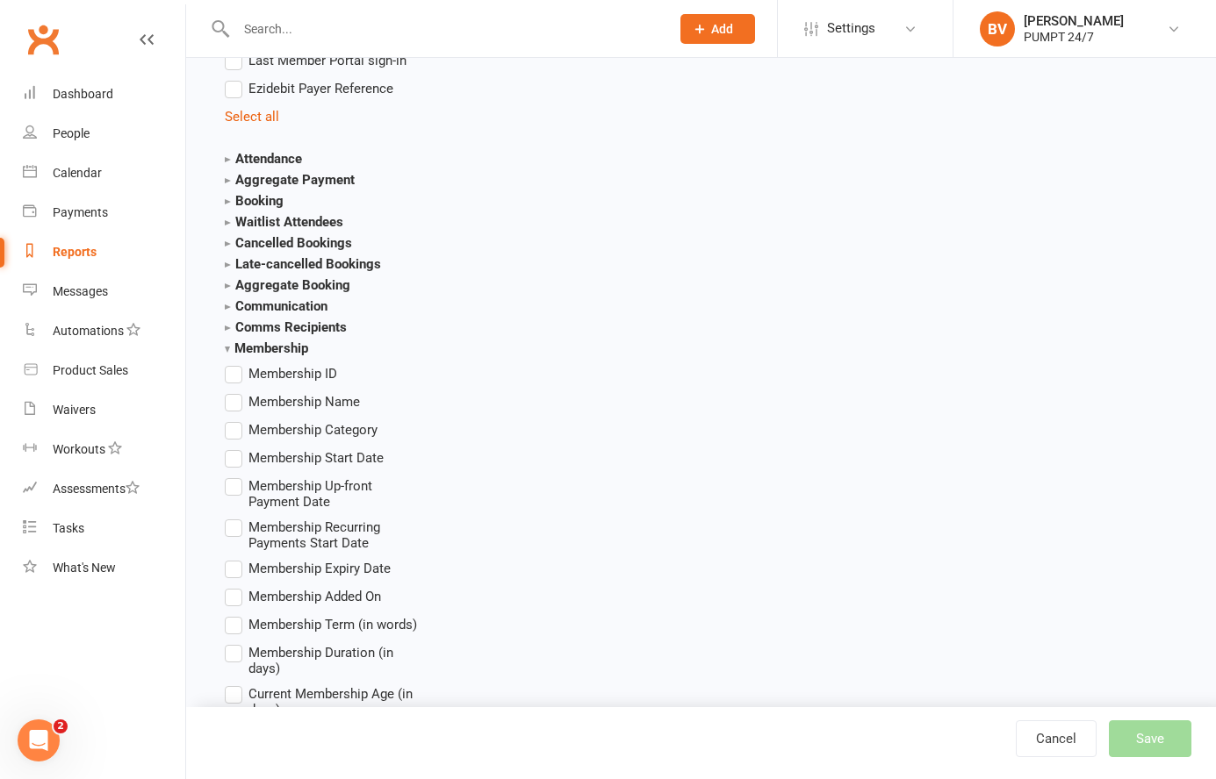
click at [239, 396] on label "Membership Name" at bounding box center [292, 401] width 135 height 21
click at [236, 391] on input "Membership Name" at bounding box center [230, 391] width 11 height 0
click at [235, 394] on label "Membership Name" at bounding box center [292, 401] width 135 height 21
click at [235, 391] on input "Membership Name" at bounding box center [230, 391] width 11 height 0
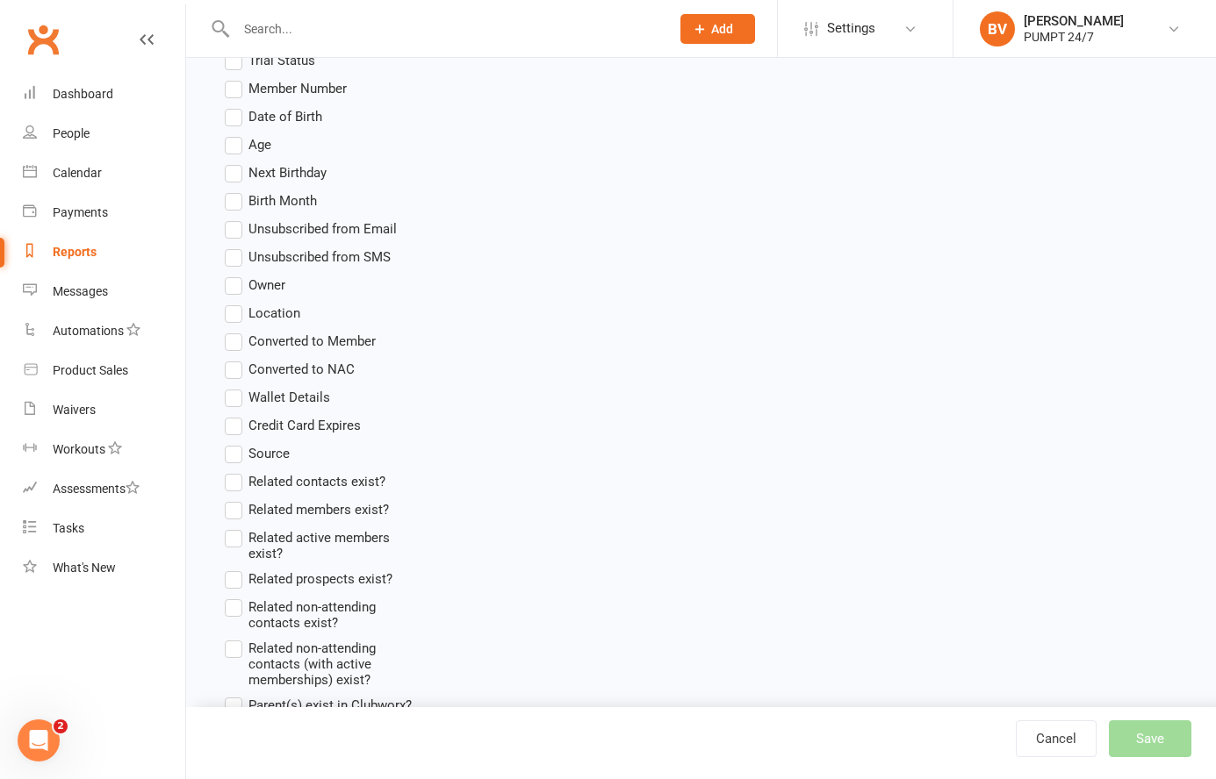
scroll to position [0, 0]
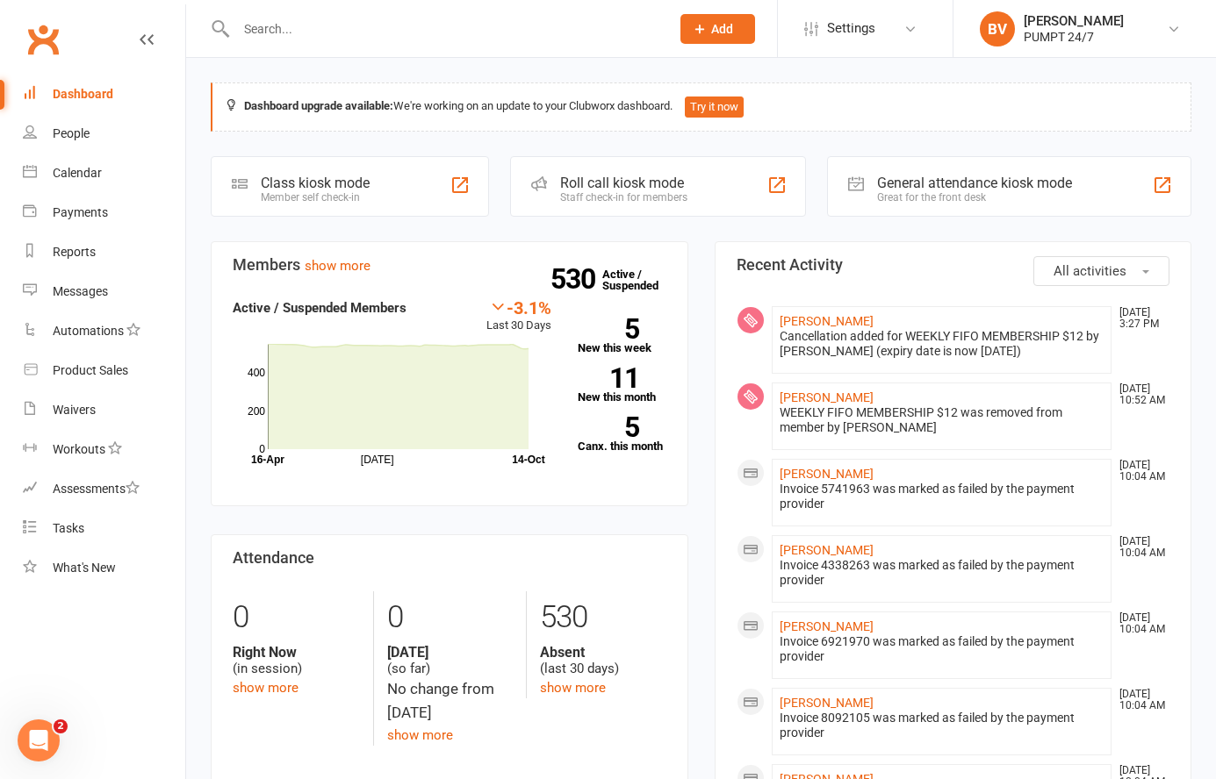
click at [836, 55] on li "Settings Membership Plans Event Templates Appointment Types Mobile App Website …" at bounding box center [865, 28] width 176 height 57
click at [844, 38] on span "Settings" at bounding box center [851, 28] width 48 height 39
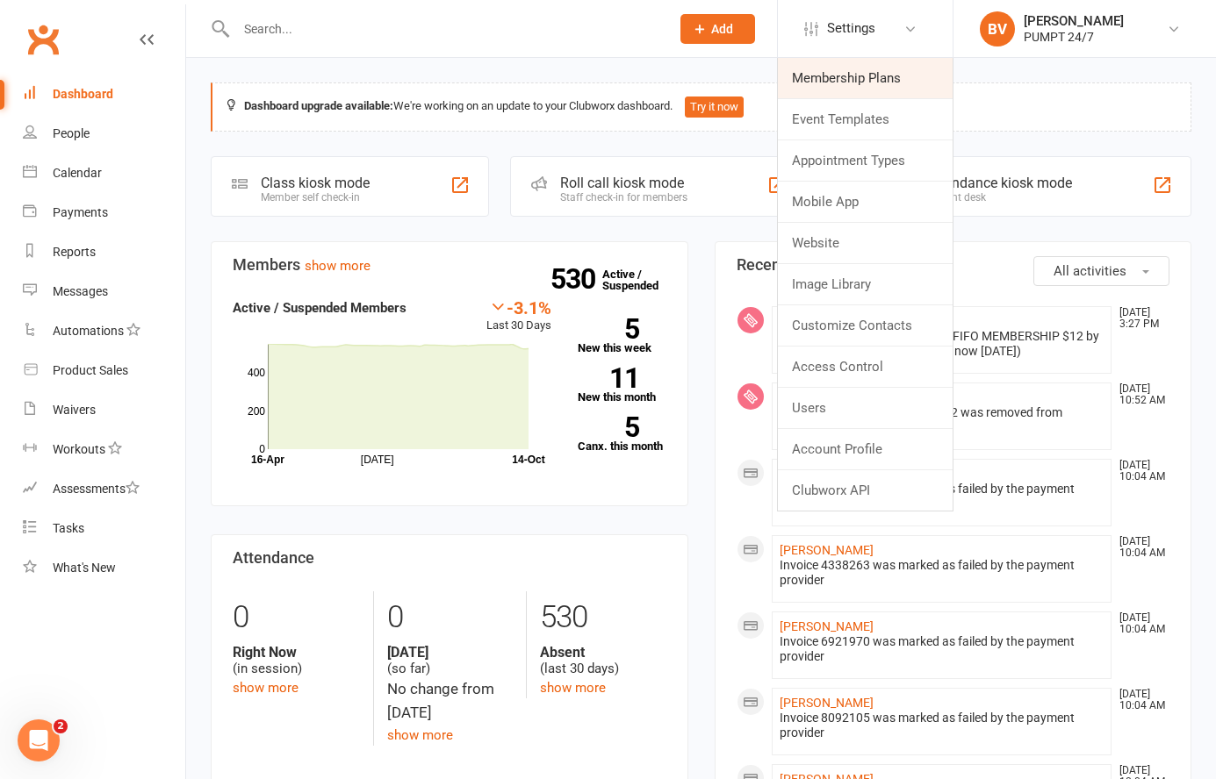
click at [891, 83] on link "Membership Plans" at bounding box center [865, 78] width 175 height 40
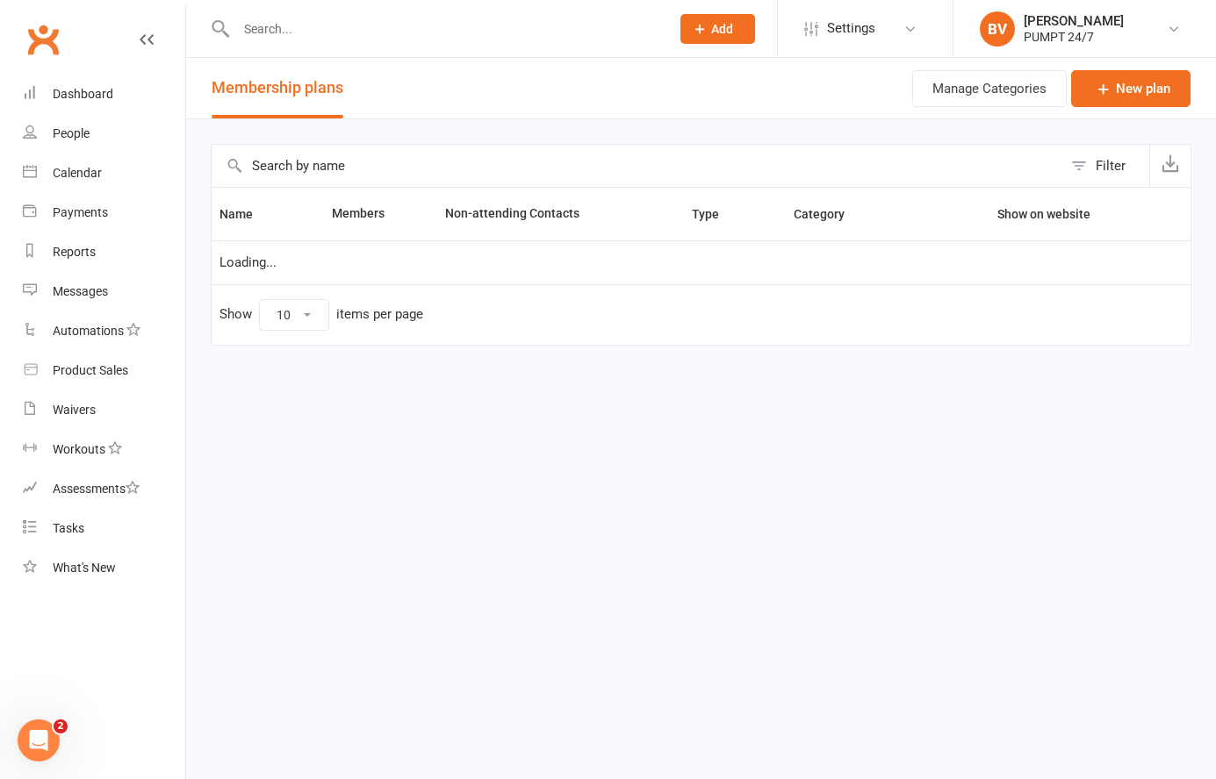
select select "25"
